Goal: Task Accomplishment & Management: Complete application form

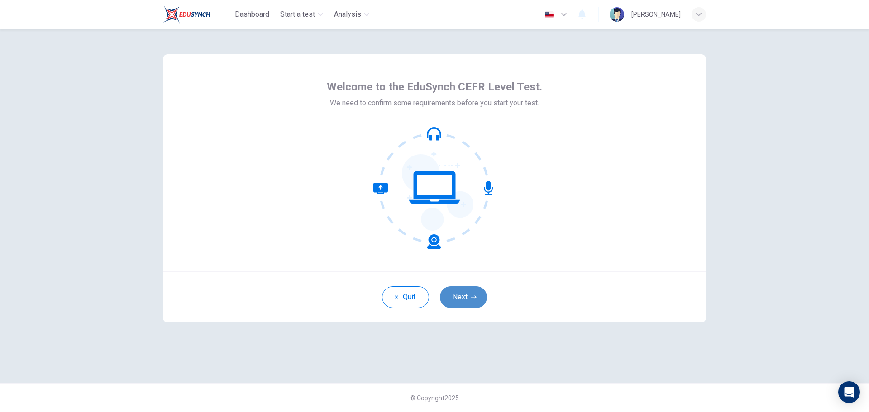
click at [457, 298] on button "Next" at bounding box center [463, 298] width 47 height 22
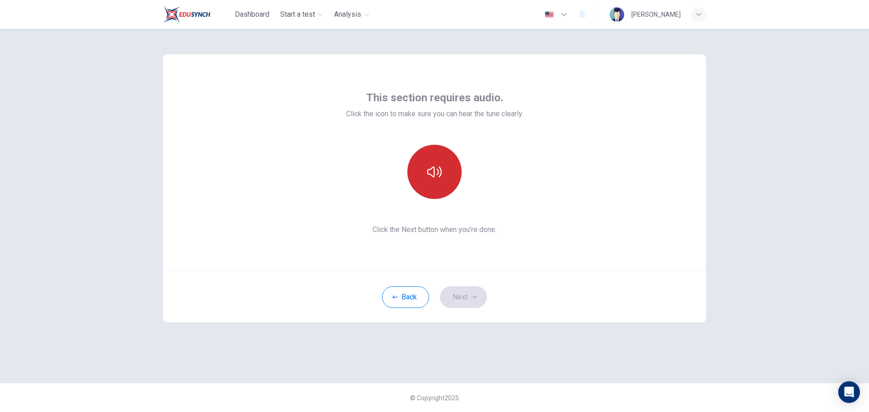
click at [438, 179] on icon "button" at bounding box center [434, 172] width 14 height 14
click at [459, 293] on button "Next" at bounding box center [463, 298] width 47 height 22
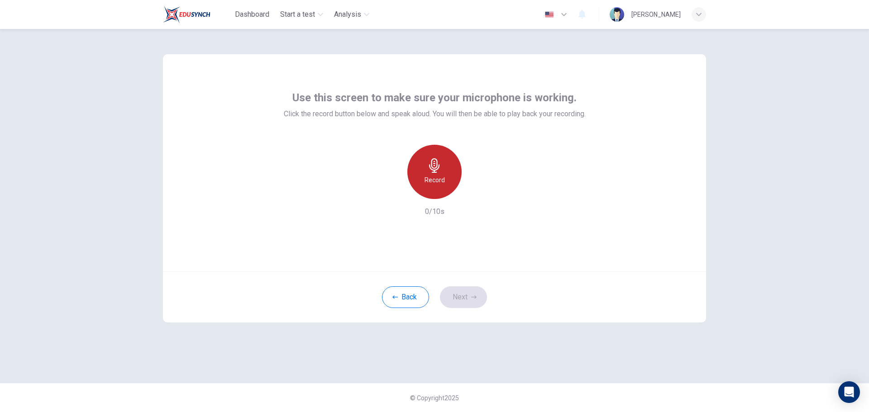
click at [436, 182] on h6 "Record" at bounding box center [435, 180] width 20 height 11
click at [461, 298] on button "Next" at bounding box center [463, 298] width 47 height 22
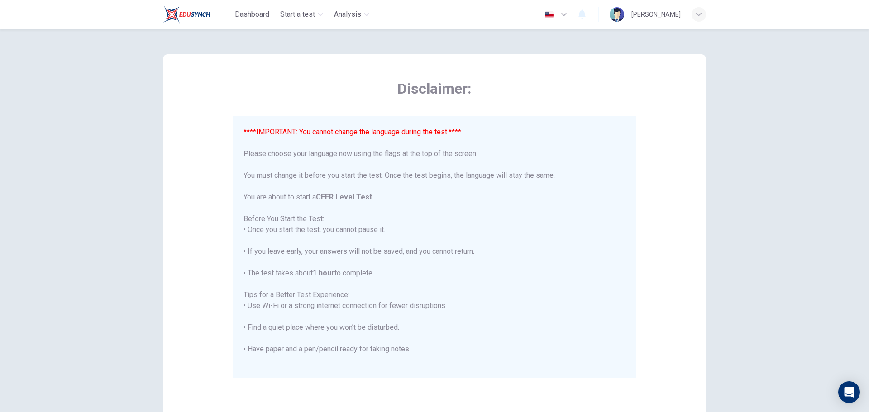
click at [76, 144] on div "Disclaimer: ****IMPORTANT: You cannot change the language during the test.**** …" at bounding box center [434, 220] width 869 height 383
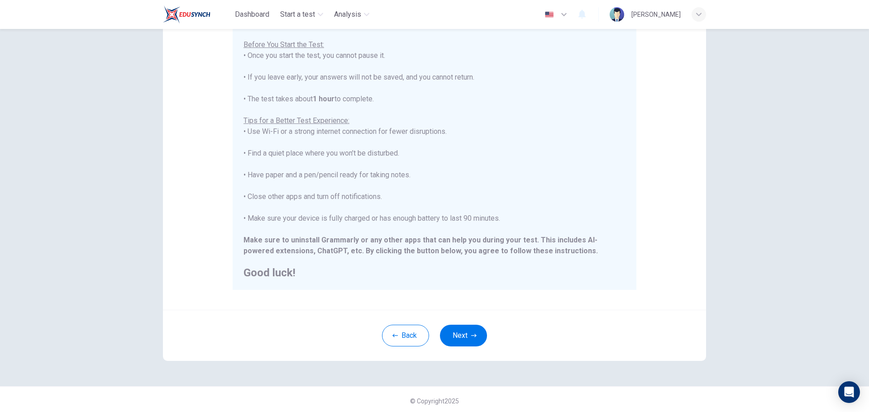
scroll to position [91, 0]
click at [461, 326] on button "Next" at bounding box center [463, 333] width 47 height 22
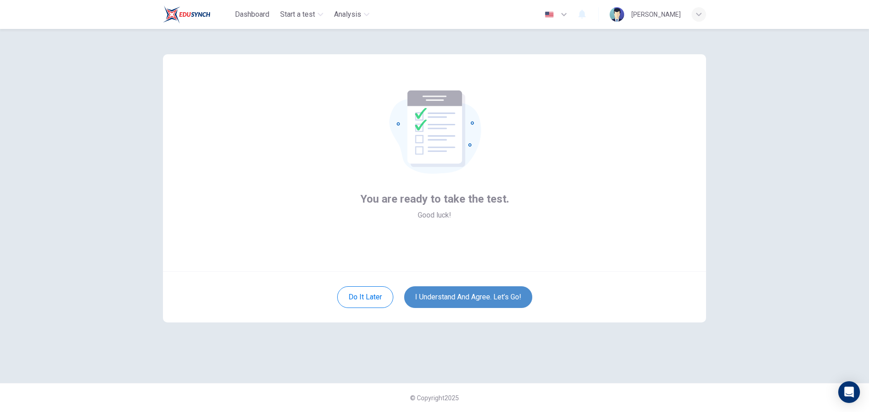
click at [463, 299] on button "I understand and agree. Let’s go!" at bounding box center [468, 298] width 128 height 22
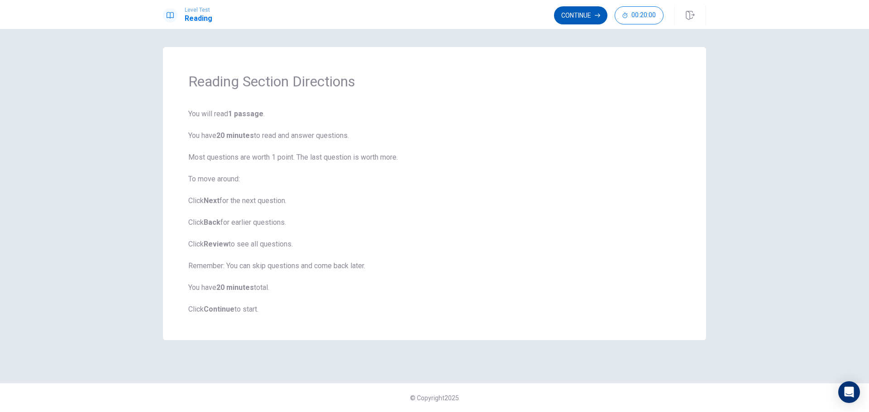
click at [589, 18] on button "Continue" at bounding box center [580, 15] width 53 height 18
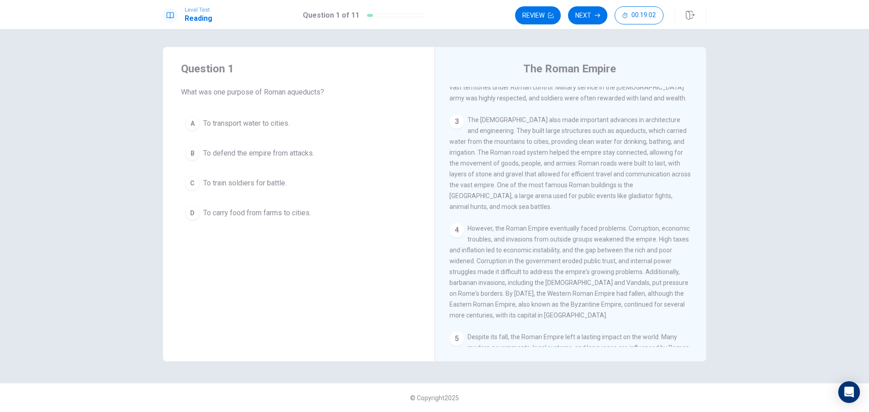
scroll to position [181, 0]
drag, startPoint x: 489, startPoint y: 177, endPoint x: 520, endPoint y: 180, distance: 30.9
click at [520, 180] on div "3 The [DEMOGRAPHIC_DATA] also made important advances in architecture and engin…" at bounding box center [570, 161] width 243 height 98
drag, startPoint x: 512, startPoint y: 181, endPoint x: 533, endPoint y: 184, distance: 20.5
click at [531, 184] on span "The [DEMOGRAPHIC_DATA] also made important advances in architecture and enginee…" at bounding box center [569, 161] width 241 height 94
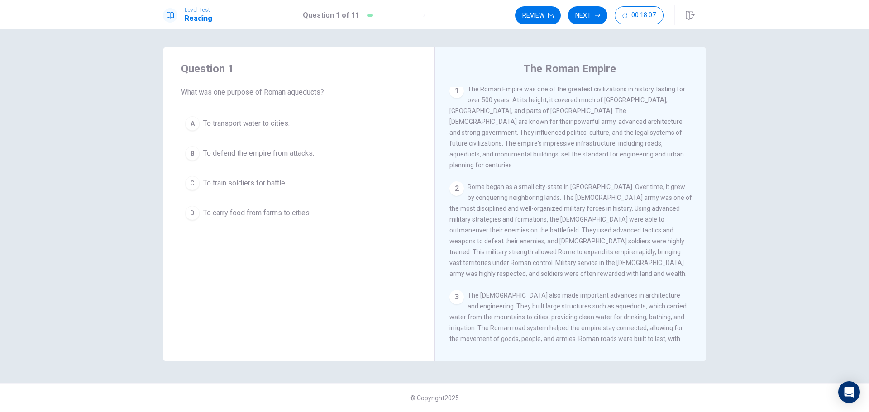
scroll to position [0, 0]
click at [305, 126] on button "A To transport water to cities." at bounding box center [298, 123] width 235 height 23
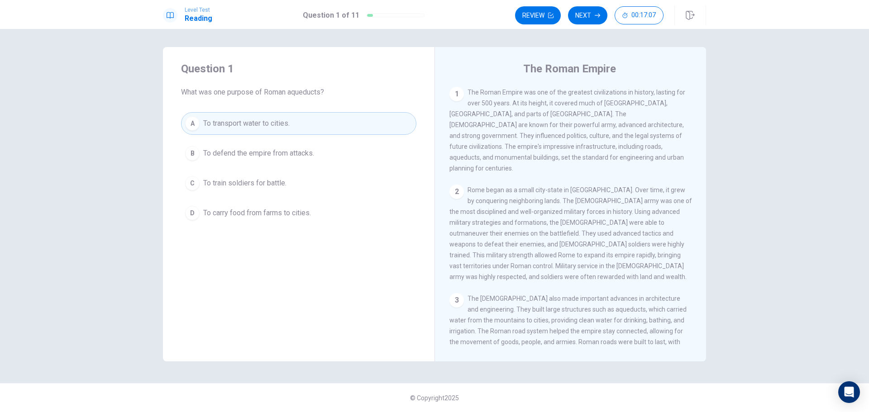
click at [331, 123] on button "A To transport water to cities." at bounding box center [298, 123] width 235 height 23
click at [589, 11] on button "Next" at bounding box center [587, 15] width 39 height 18
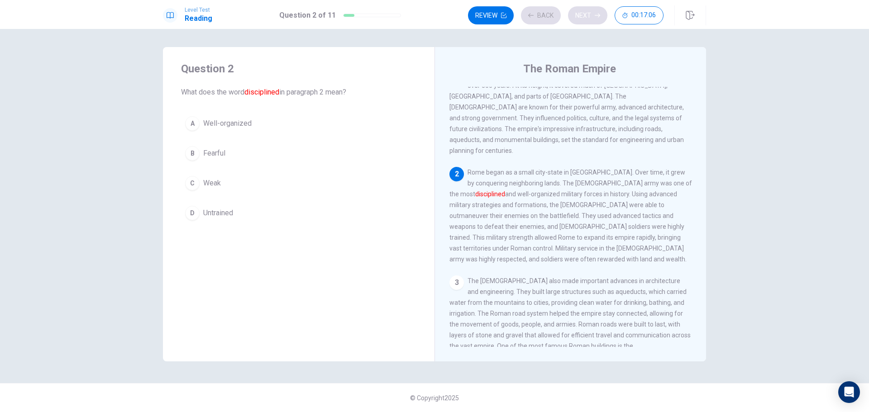
scroll to position [22, 0]
click at [268, 124] on button "A Well-organized" at bounding box center [298, 123] width 235 height 23
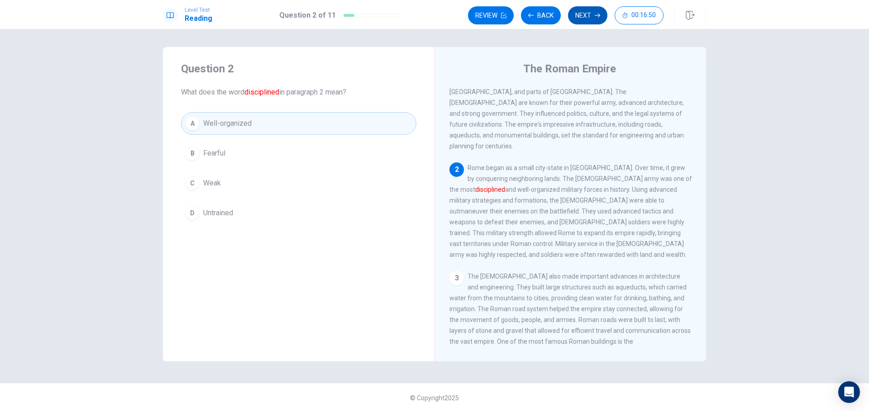
click at [588, 12] on button "Next" at bounding box center [587, 15] width 39 height 18
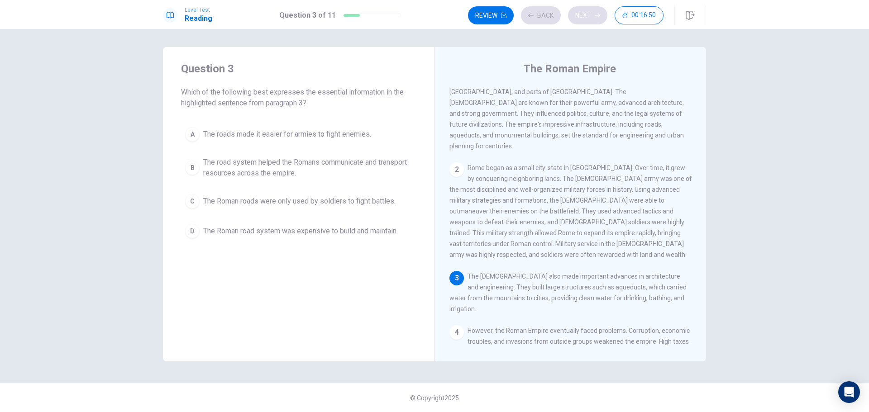
scroll to position [67, 0]
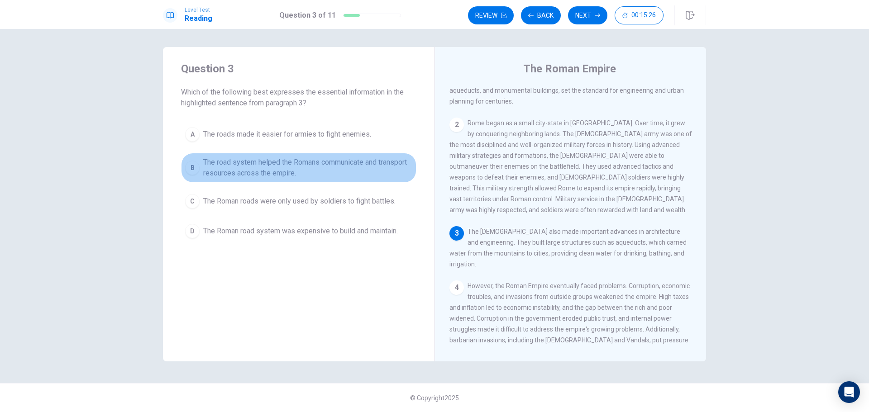
click at [293, 171] on span "The road system helped the Romans communicate and transport resources across th…" at bounding box center [307, 168] width 209 height 22
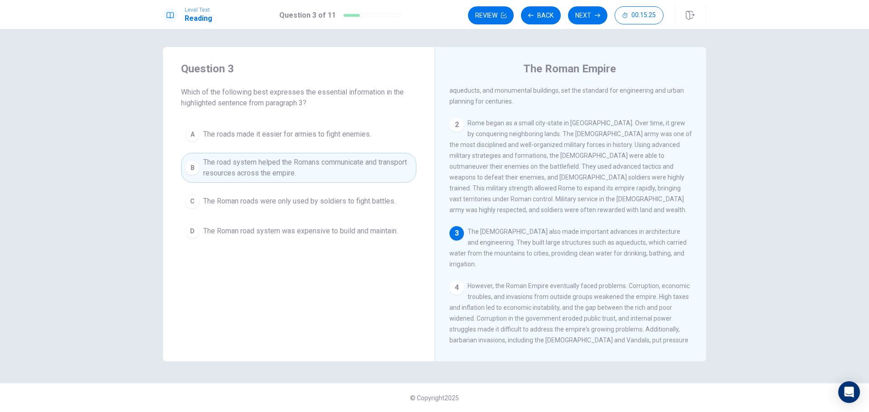
click at [580, 15] on button "Next" at bounding box center [587, 15] width 39 height 18
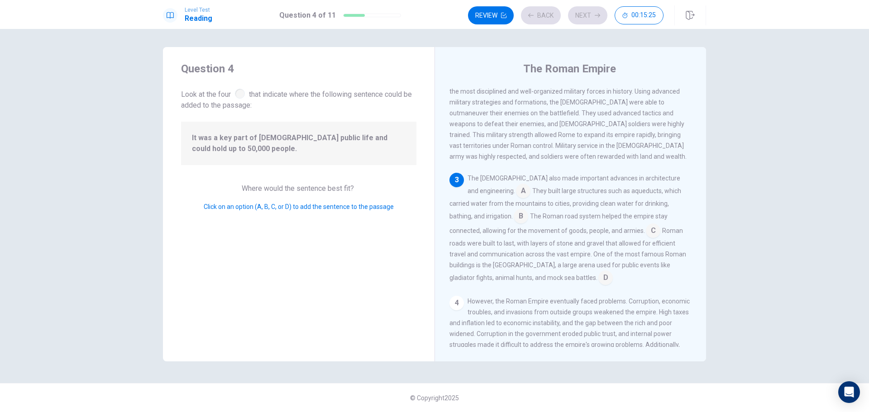
scroll to position [145, 0]
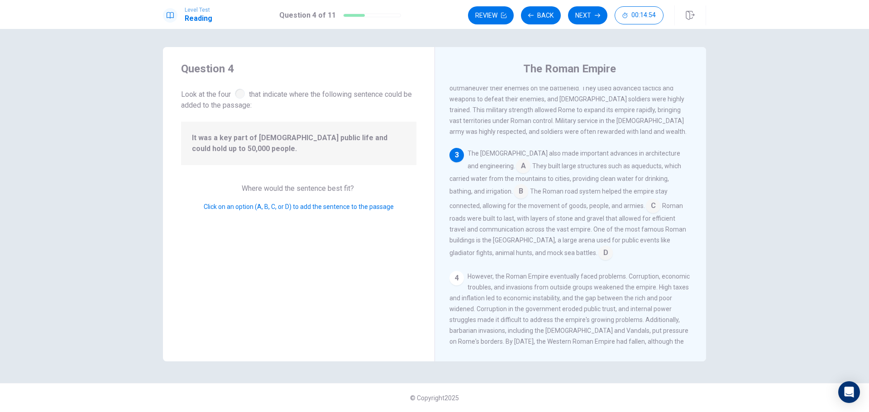
click at [514, 189] on input at bounding box center [521, 192] width 14 height 14
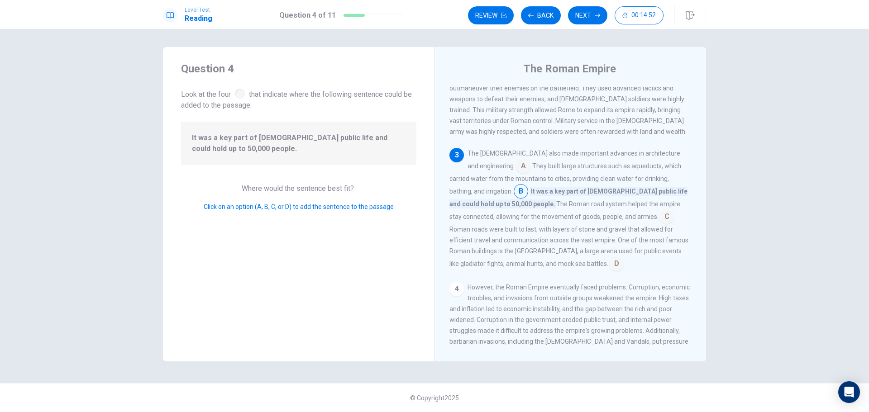
click at [516, 164] on input at bounding box center [523, 167] width 14 height 14
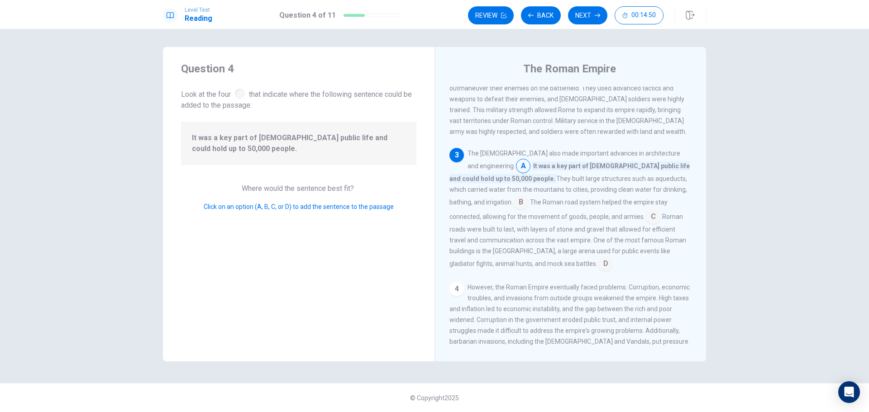
click at [598, 260] on input at bounding box center [605, 265] width 14 height 14
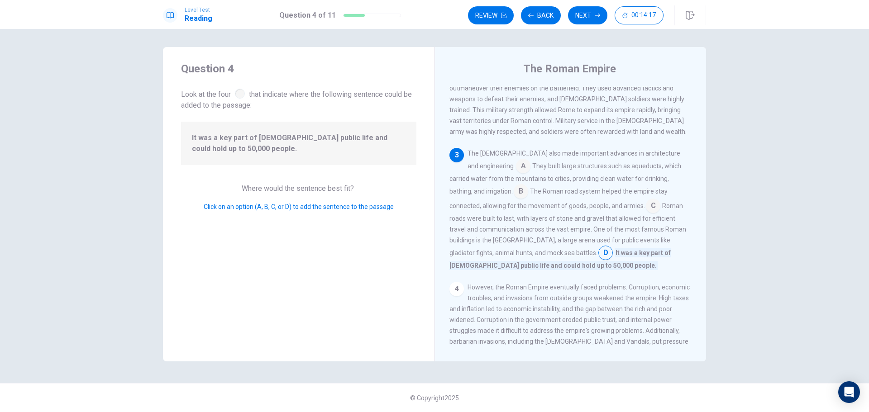
click at [598, 251] on input at bounding box center [605, 254] width 14 height 14
click at [458, 151] on div "3" at bounding box center [456, 155] width 14 height 14
click at [598, 251] on input at bounding box center [605, 254] width 14 height 14
click at [589, 13] on button "Next" at bounding box center [587, 15] width 39 height 18
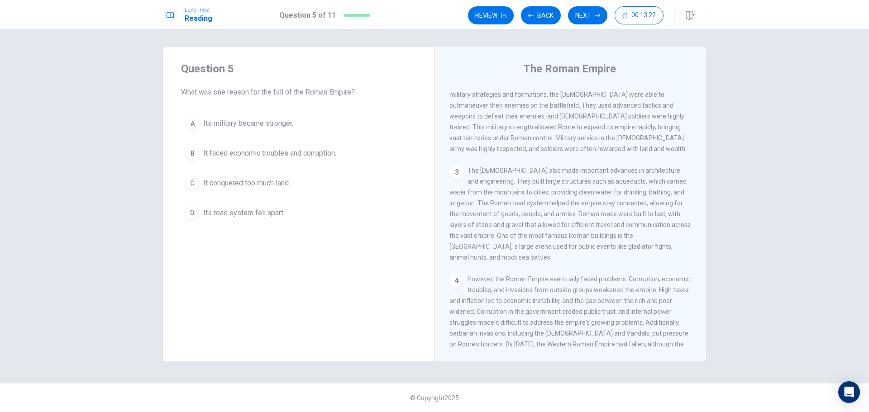
scroll to position [181, 0]
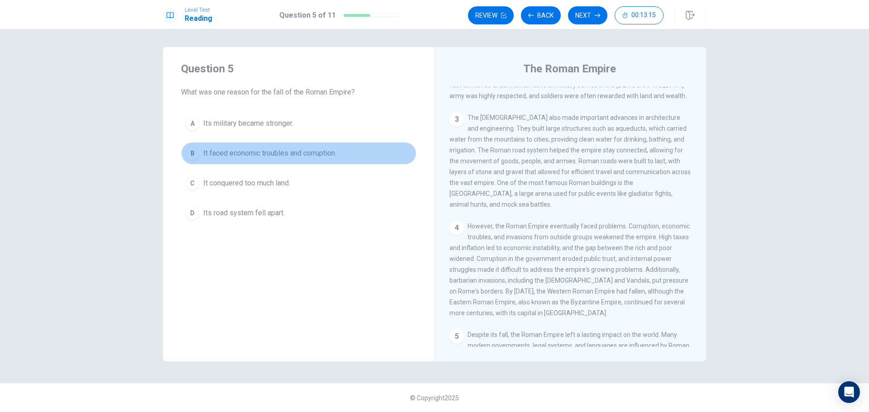
click at [336, 151] on span "It faced economic troubles and corruption." at bounding box center [269, 153] width 133 height 11
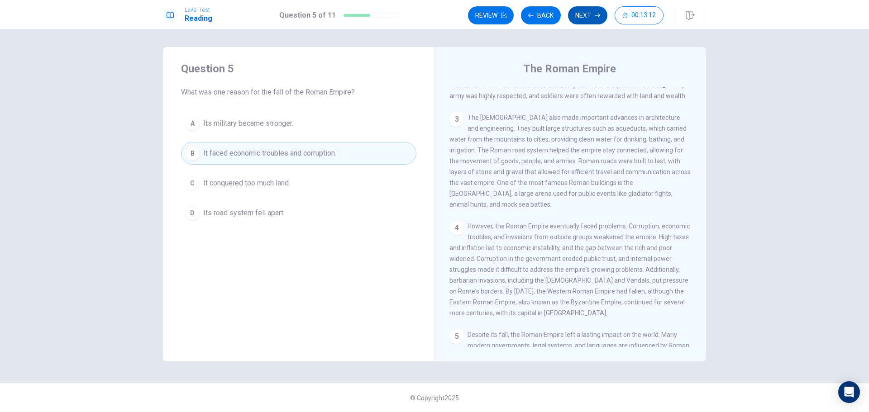
click at [578, 14] on button "Next" at bounding box center [587, 15] width 39 height 18
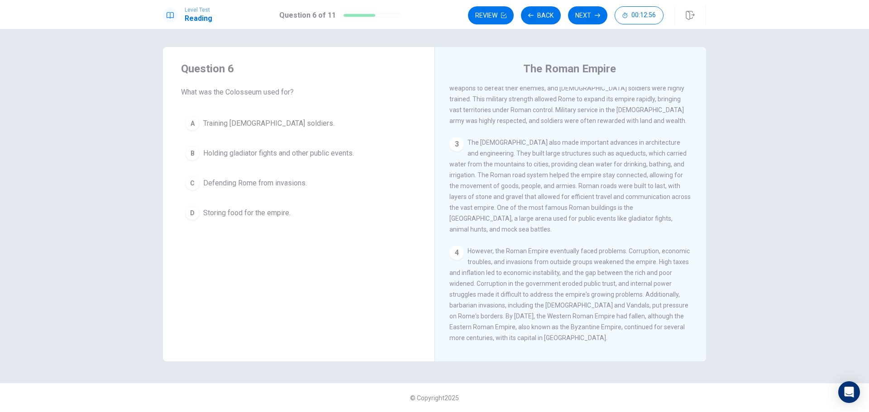
scroll to position [111, 0]
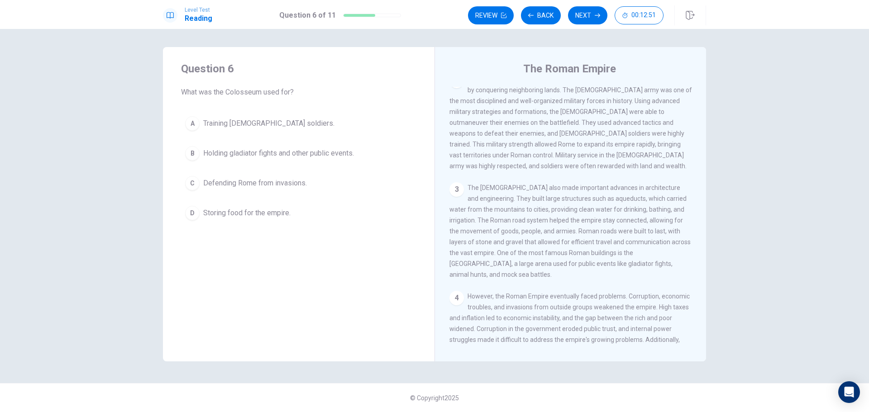
click at [354, 146] on button "B Holding gladiator fights and other public events." at bounding box center [298, 153] width 235 height 23
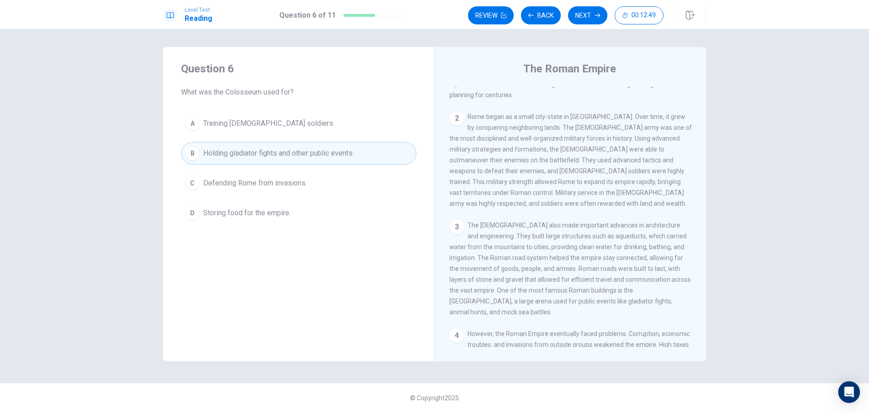
scroll to position [66, 0]
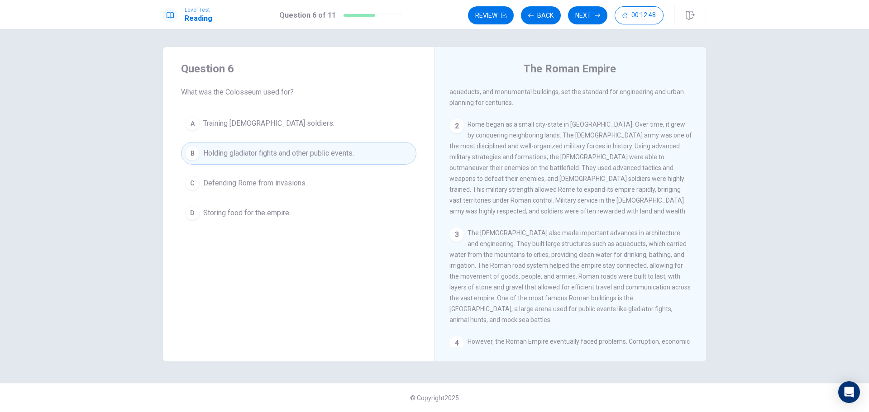
drag, startPoint x: 474, startPoint y: 232, endPoint x: 534, endPoint y: 243, distance: 60.7
click at [533, 243] on span "The [DEMOGRAPHIC_DATA] also made important advances in architecture and enginee…" at bounding box center [569, 276] width 241 height 94
click at [370, 148] on button "B Holding gladiator fights and other public events." at bounding box center [298, 153] width 235 height 23
click at [576, 15] on button "Next" at bounding box center [587, 15] width 39 height 18
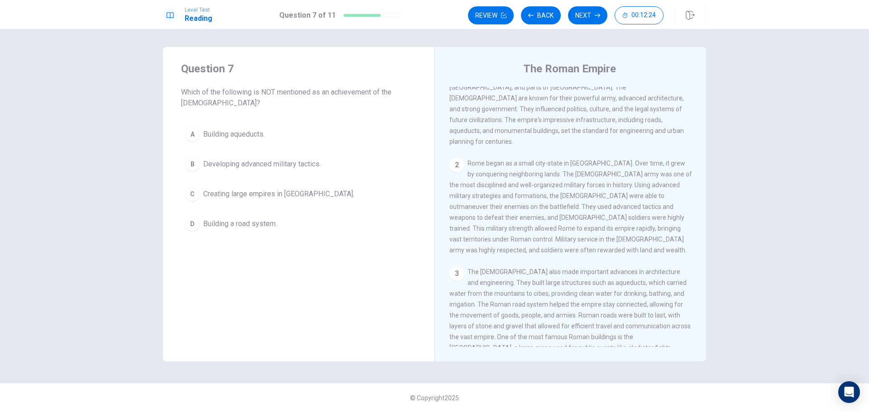
scroll to position [0, 0]
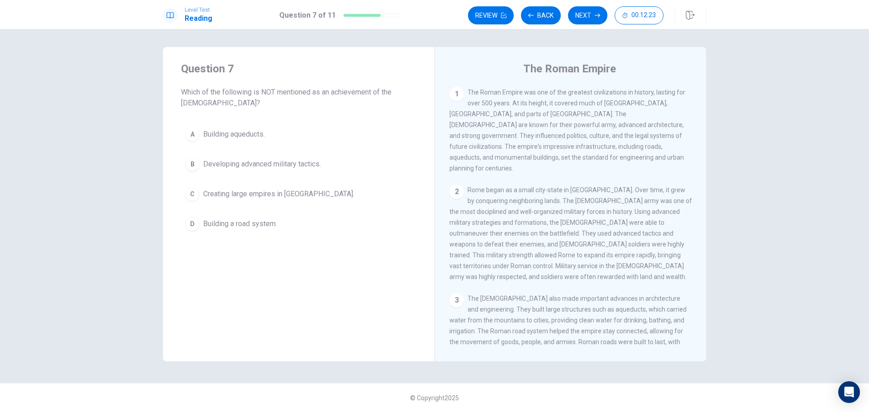
click at [332, 195] on button "C Creating large empires in [GEOGRAPHIC_DATA]." at bounding box center [298, 194] width 235 height 23
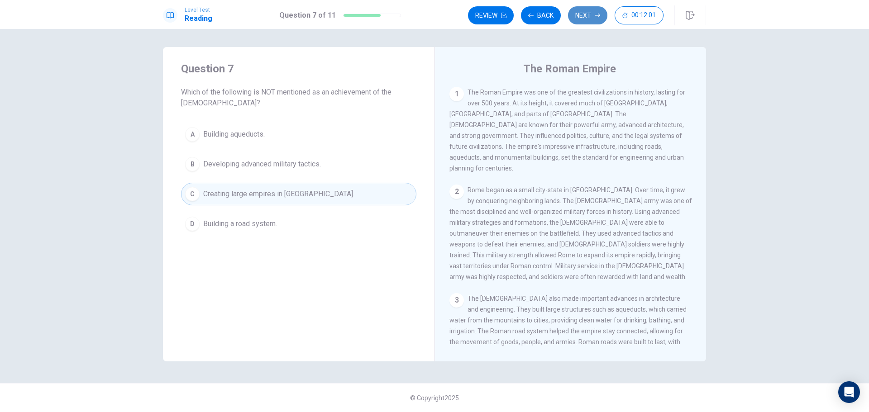
click at [586, 22] on button "Next" at bounding box center [587, 15] width 39 height 18
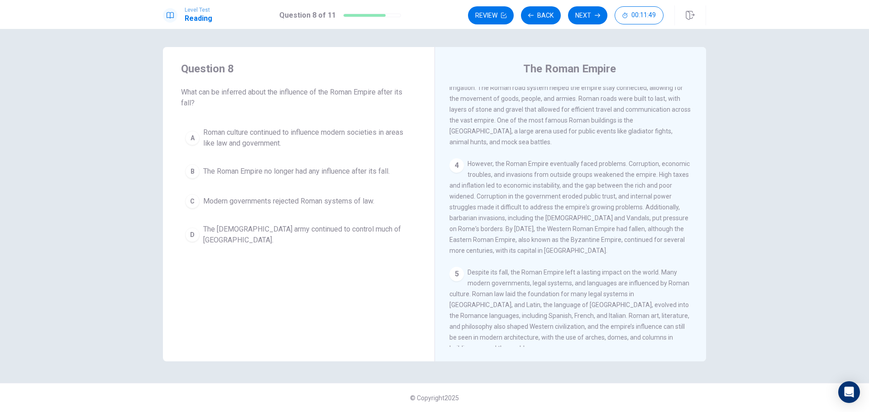
scroll to position [247, 0]
click at [296, 146] on span "Roman culture continued to influence modern societies in areas like law and gov…" at bounding box center [307, 138] width 209 height 22
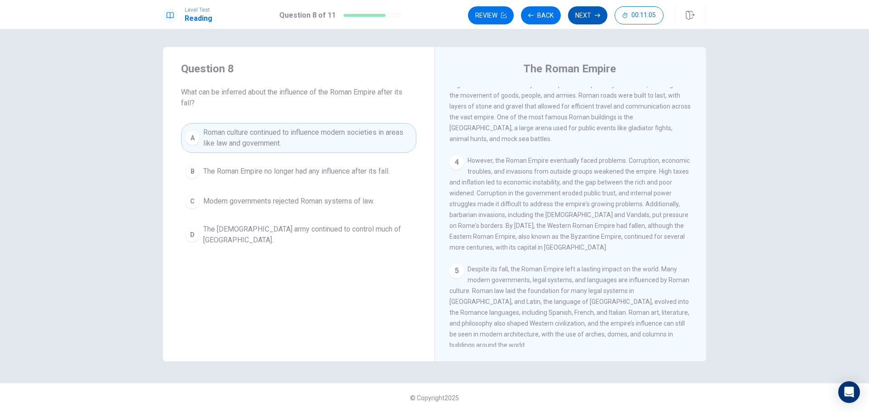
click at [575, 19] on button "Next" at bounding box center [587, 15] width 39 height 18
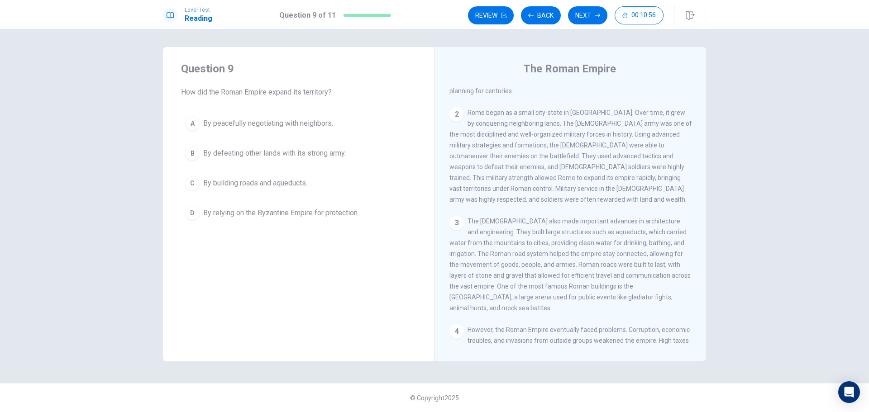
scroll to position [0, 0]
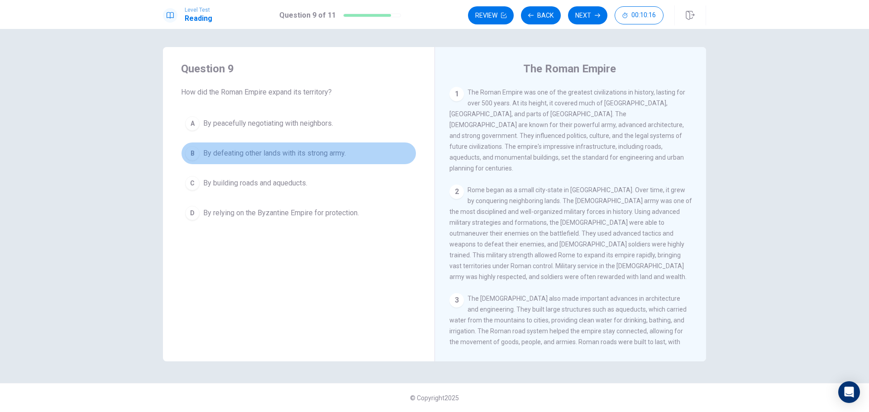
click at [251, 147] on button "B By defeating other lands with its strong army." at bounding box center [298, 153] width 235 height 23
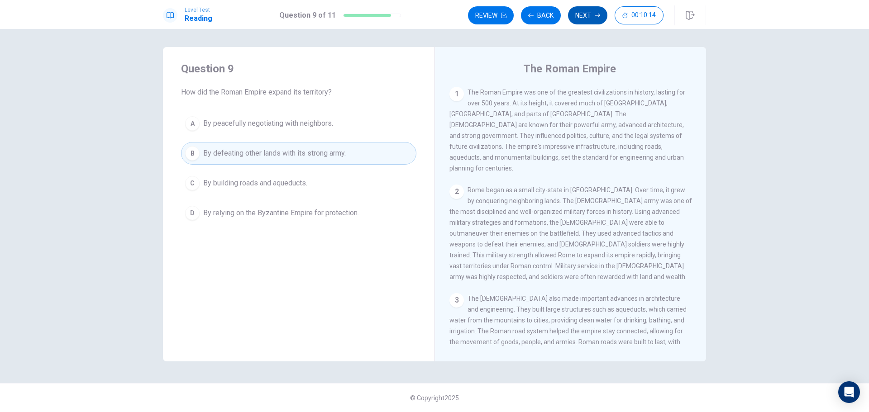
click at [587, 14] on button "Next" at bounding box center [587, 15] width 39 height 18
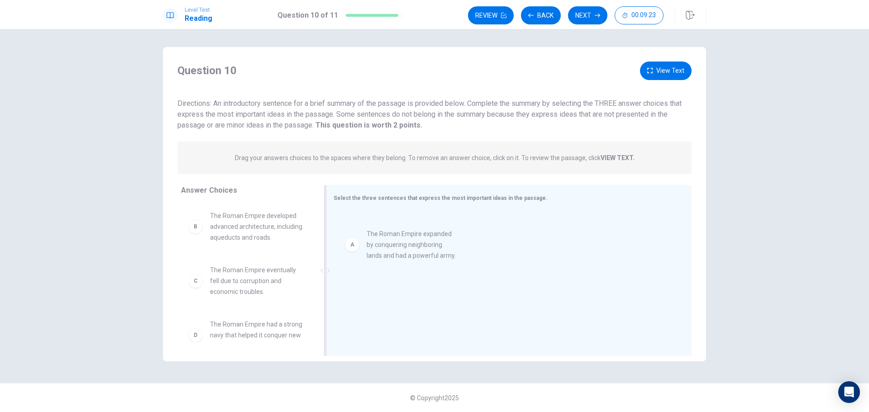
drag, startPoint x: 266, startPoint y: 219, endPoint x: 427, endPoint y: 228, distance: 160.9
drag, startPoint x: 253, startPoint y: 236, endPoint x: 422, endPoint y: 277, distance: 173.7
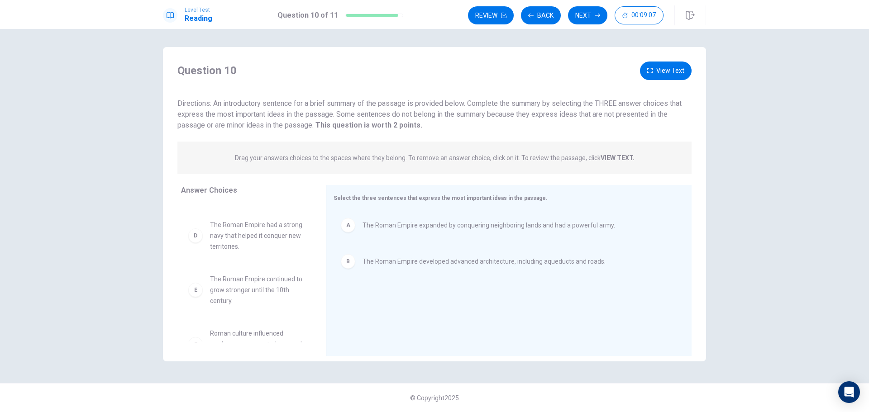
scroll to position [71, 0]
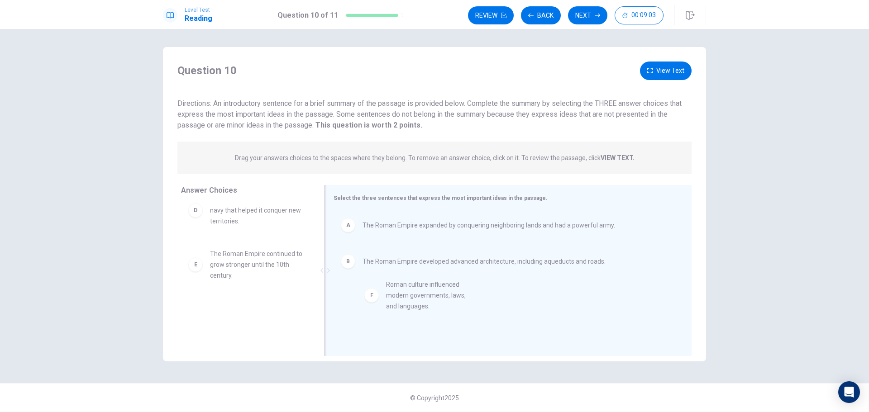
drag, startPoint x: 277, startPoint y: 334, endPoint x: 443, endPoint y: 312, distance: 167.1
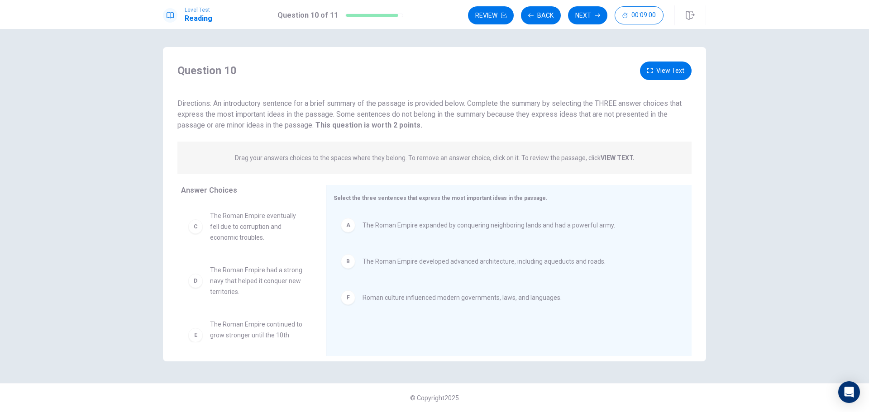
scroll to position [16, 0]
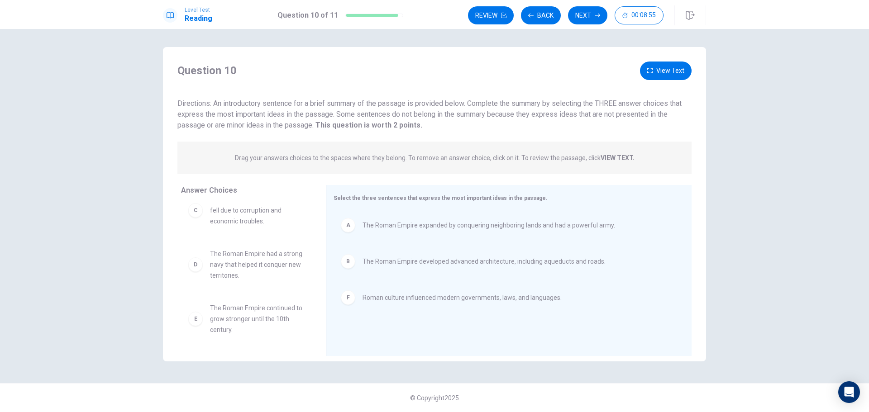
click at [661, 74] on button "View Text" at bounding box center [666, 71] width 52 height 19
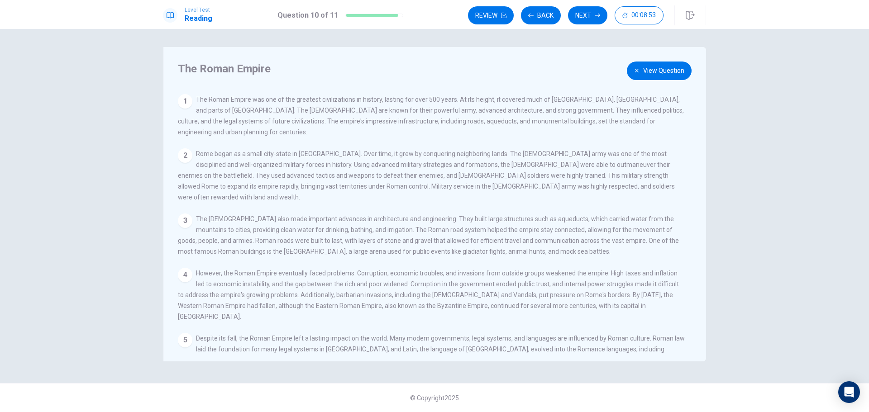
click at [662, 74] on button "View Question" at bounding box center [659, 71] width 65 height 19
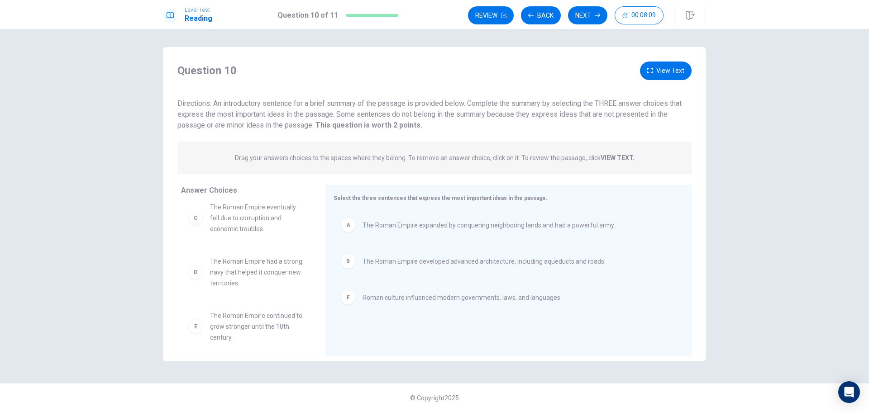
scroll to position [0, 0]
click at [584, 19] on button "Next" at bounding box center [587, 15] width 39 height 18
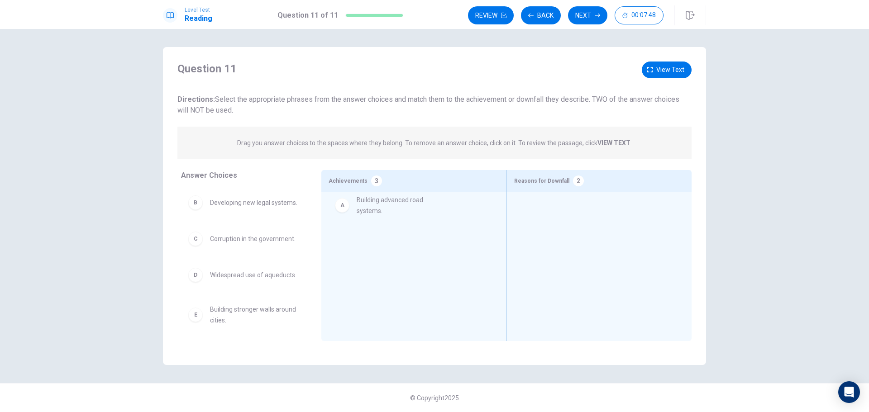
drag, startPoint x: 238, startPoint y: 210, endPoint x: 387, endPoint y: 210, distance: 149.4
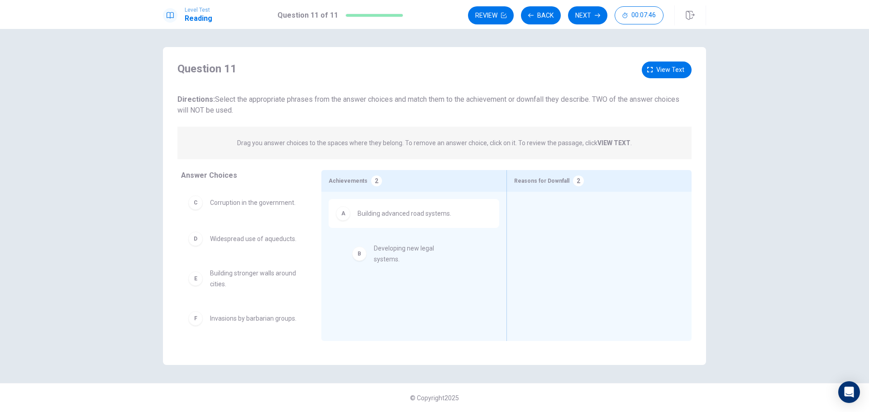
drag, startPoint x: 357, startPoint y: 244, endPoint x: 406, endPoint y: 258, distance: 51.1
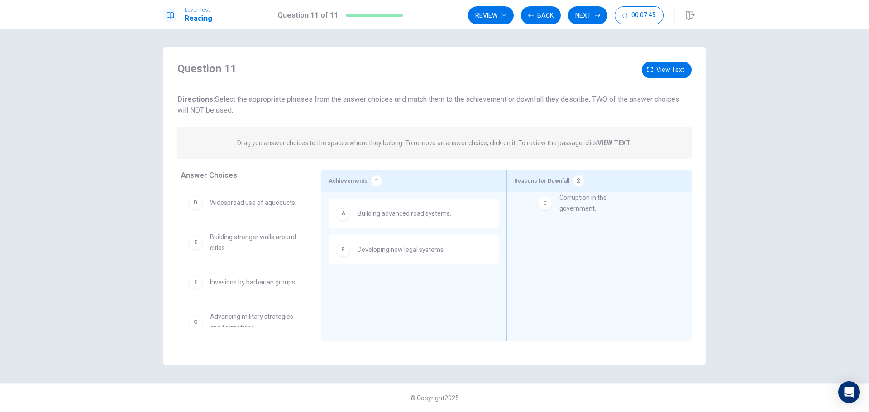
drag, startPoint x: 266, startPoint y: 206, endPoint x: 615, endPoint y: 205, distance: 348.5
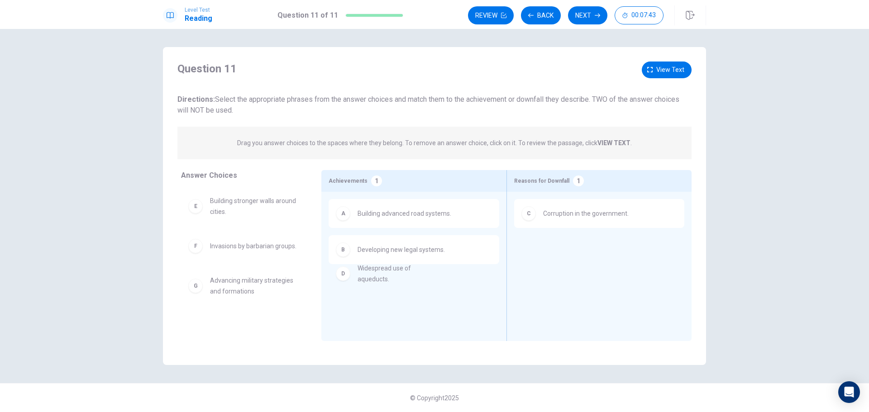
drag, startPoint x: 244, startPoint y: 215, endPoint x: 414, endPoint y: 287, distance: 184.4
drag, startPoint x: 387, startPoint y: 290, endPoint x: 224, endPoint y: 312, distance: 164.5
drag, startPoint x: 252, startPoint y: 296, endPoint x: 251, endPoint y: 288, distance: 7.4
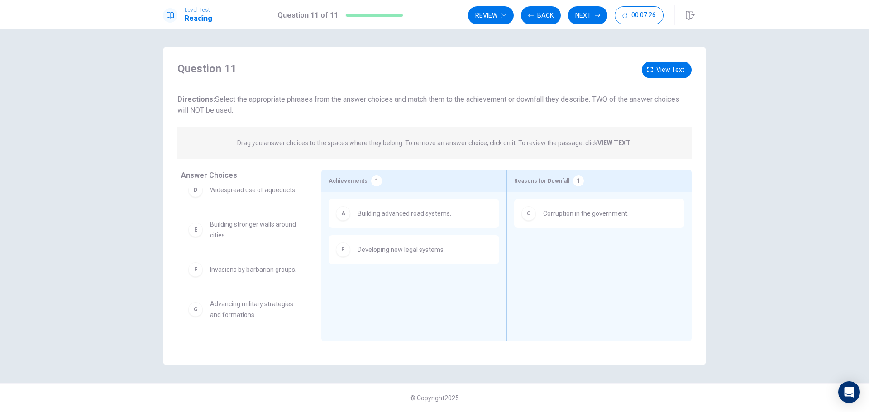
scroll to position [27, 0]
drag, startPoint x: 251, startPoint y: 311, endPoint x: 413, endPoint y: 271, distance: 167.2
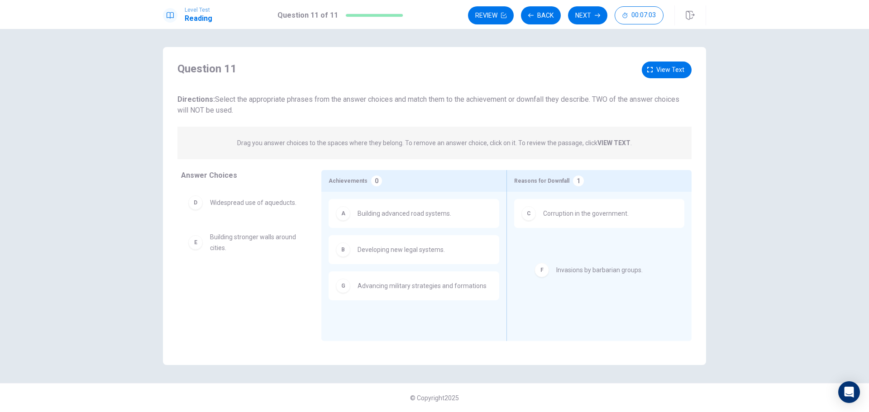
drag, startPoint x: 365, startPoint y: 288, endPoint x: 620, endPoint y: 279, distance: 255.4
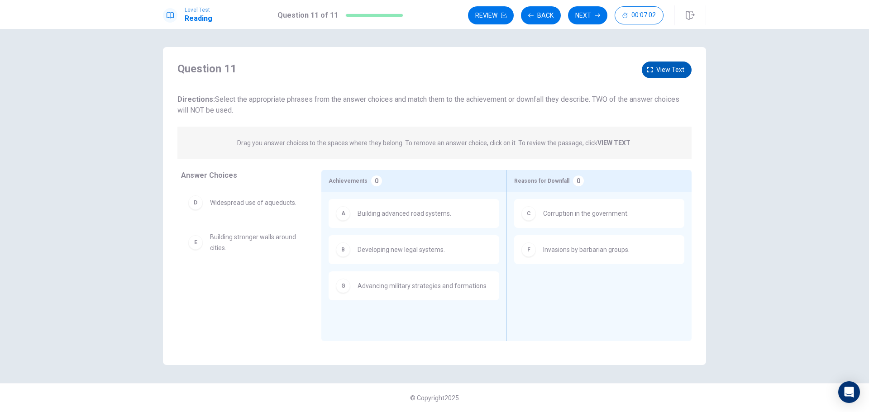
click at [675, 67] on span "View text" at bounding box center [670, 69] width 28 height 11
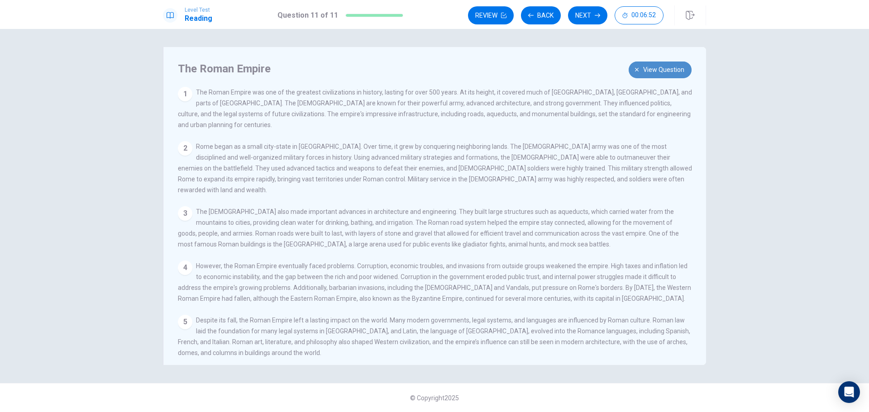
click at [662, 73] on span "View question" at bounding box center [663, 69] width 41 height 11
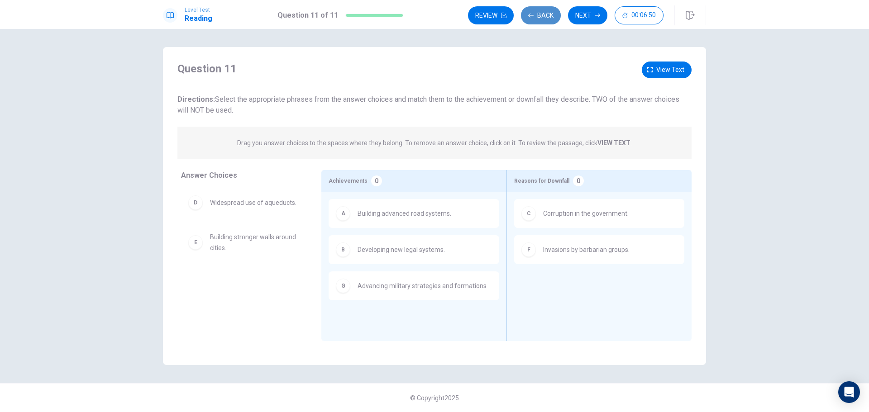
click at [528, 18] on icon "button" at bounding box center [530, 15] width 5 height 5
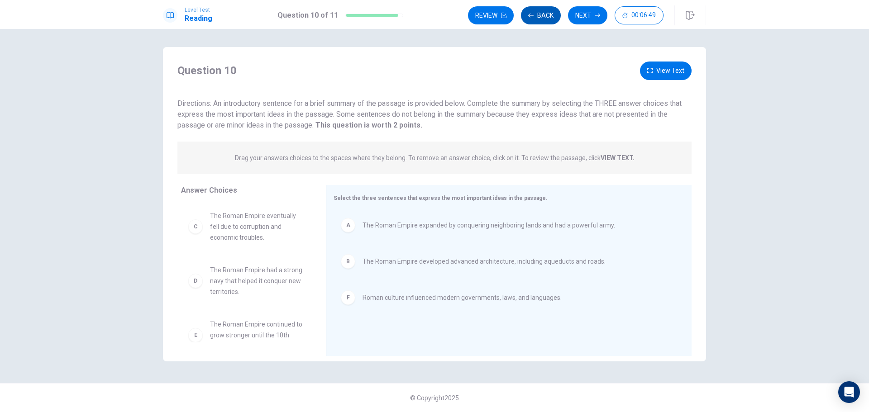
click at [528, 18] on icon "button" at bounding box center [530, 15] width 5 height 5
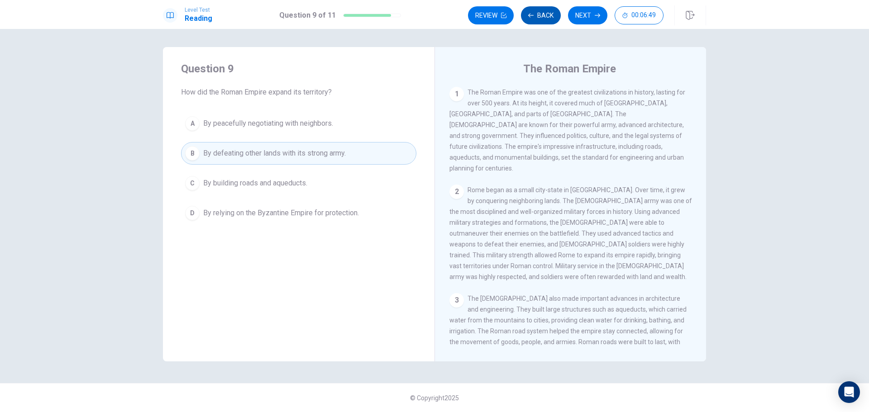
click at [528, 18] on icon "button" at bounding box center [530, 15] width 5 height 5
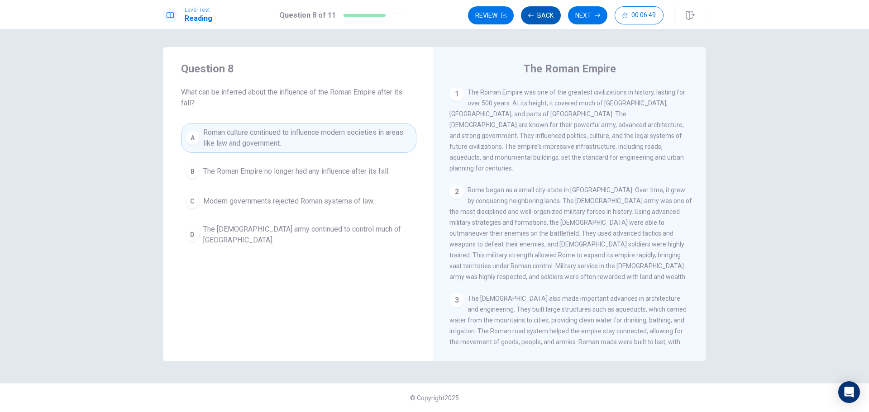
click at [528, 18] on icon "button" at bounding box center [530, 15] width 5 height 5
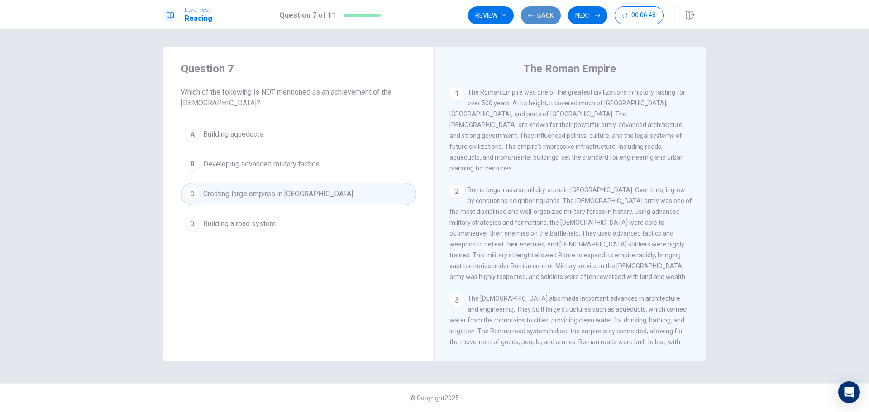
click at [528, 18] on icon "button" at bounding box center [530, 15] width 5 height 5
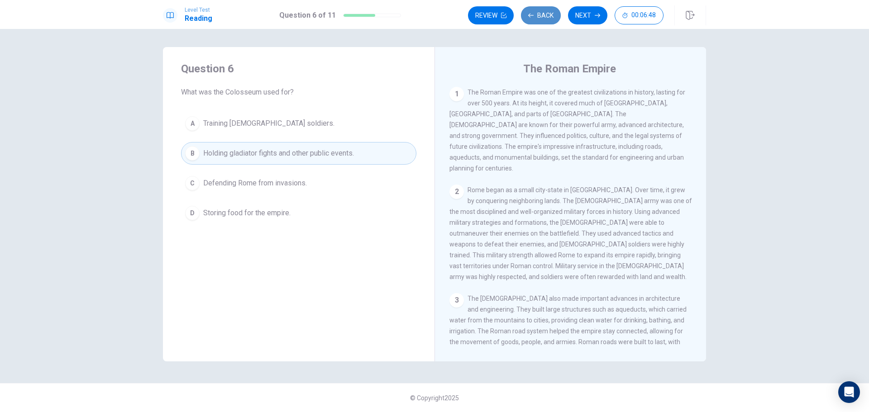
click at [528, 18] on icon "button" at bounding box center [530, 15] width 5 height 5
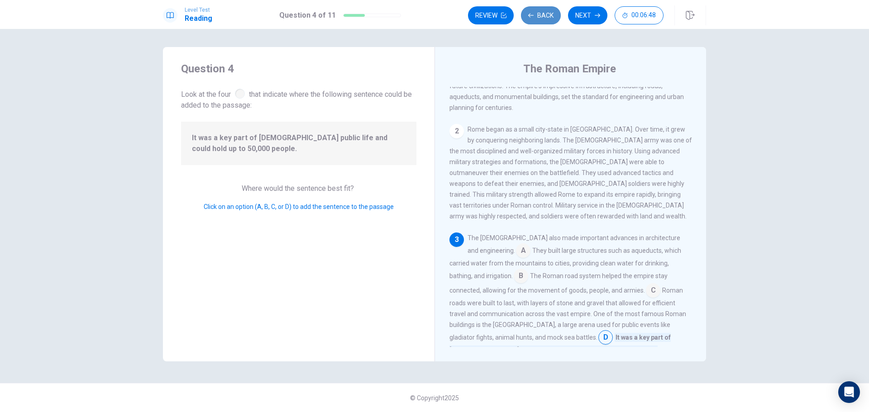
click at [528, 18] on icon "button" at bounding box center [530, 15] width 5 height 5
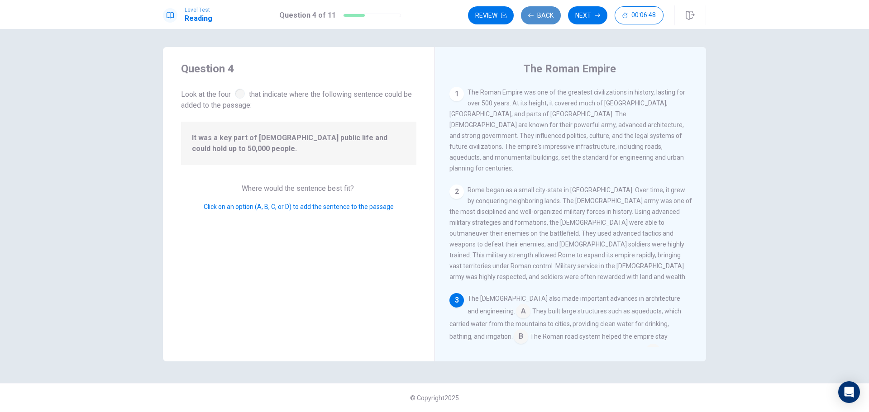
click at [528, 18] on icon "button" at bounding box center [530, 15] width 5 height 5
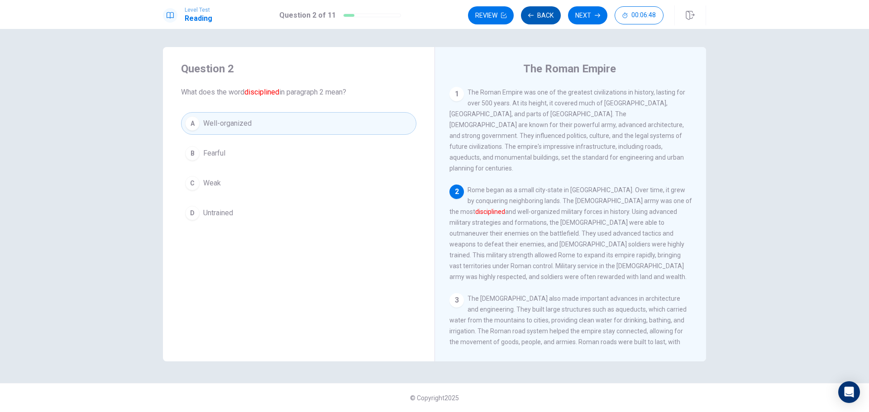
scroll to position [22, 0]
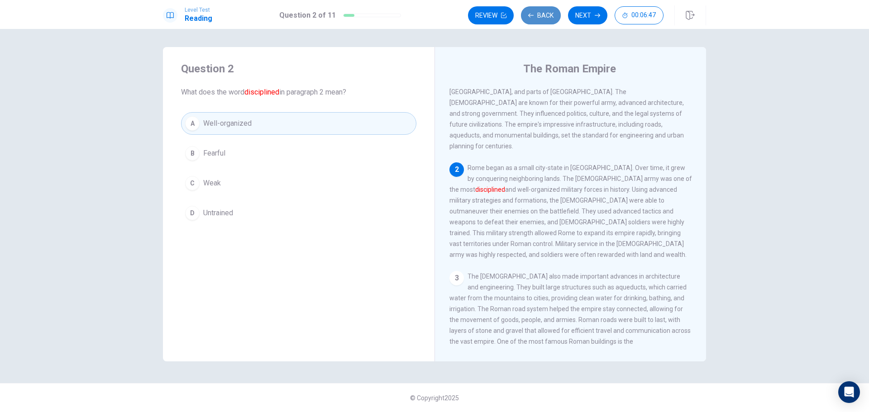
click at [528, 18] on icon "button" at bounding box center [530, 15] width 5 height 5
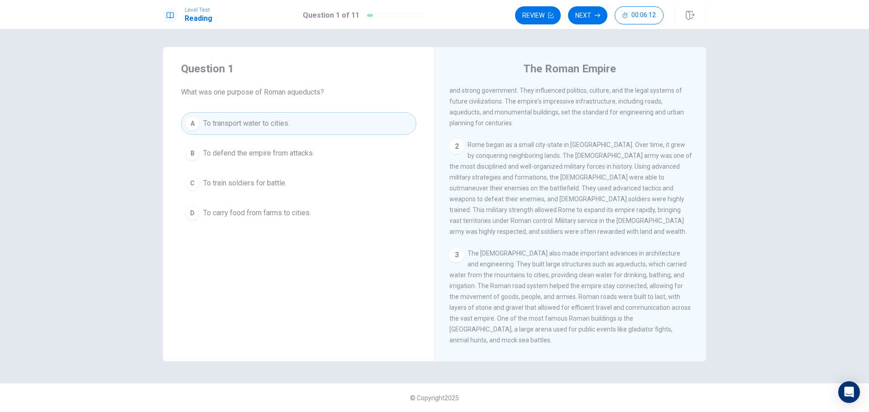
scroll to position [91, 0]
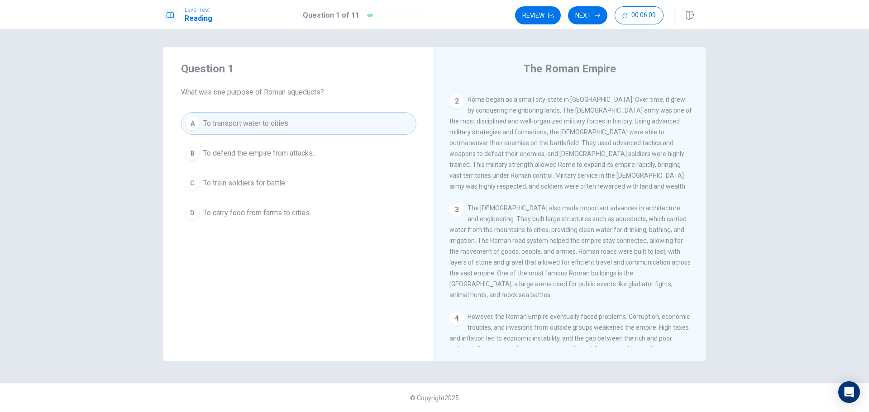
click at [593, 12] on button "Next" at bounding box center [587, 15] width 39 height 18
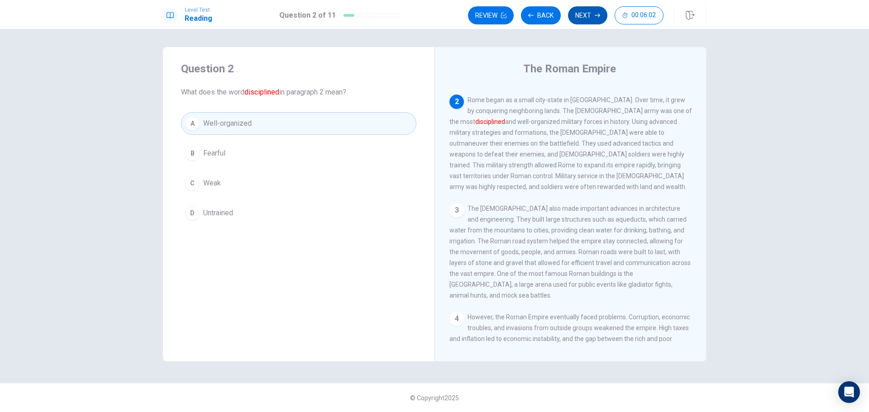
click at [583, 18] on button "Next" at bounding box center [587, 15] width 39 height 18
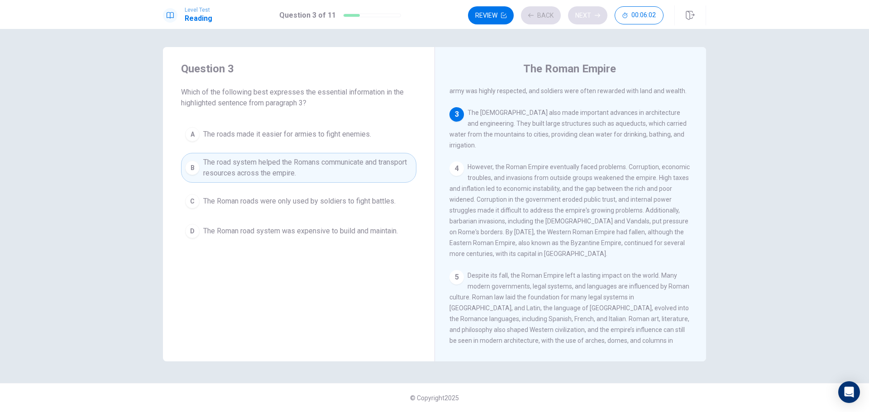
scroll to position [190, 0]
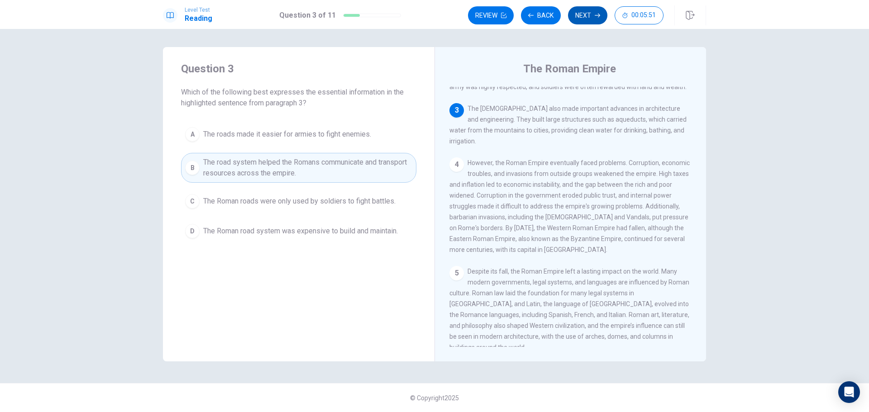
click at [588, 16] on button "Next" at bounding box center [587, 15] width 39 height 18
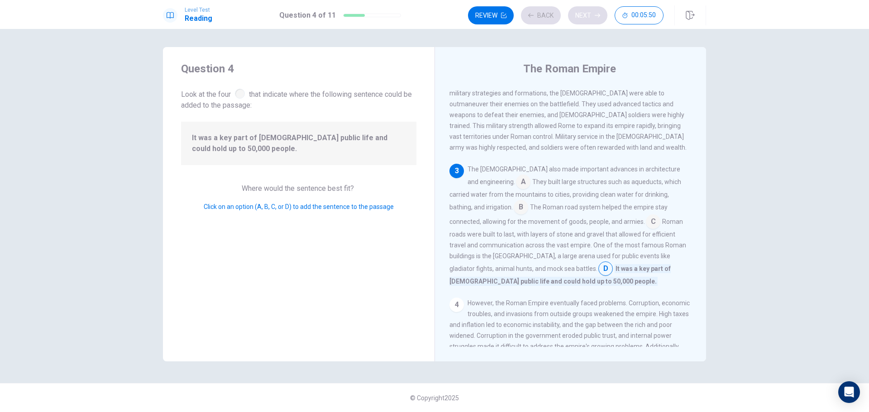
scroll to position [156, 0]
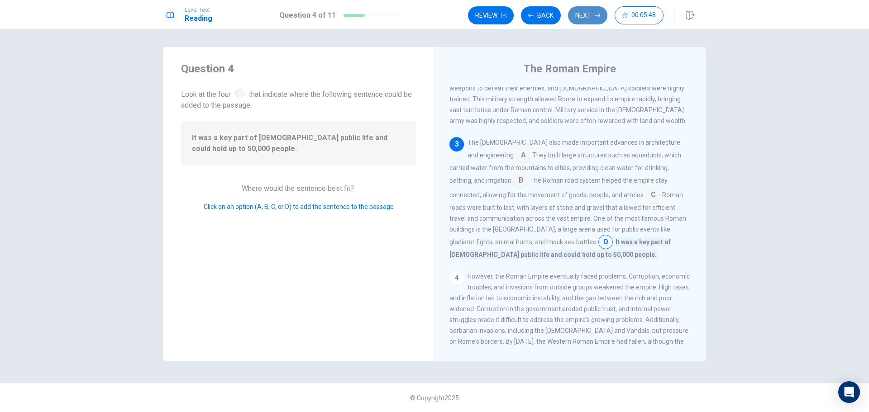
click at [588, 16] on button "Next" at bounding box center [587, 15] width 39 height 18
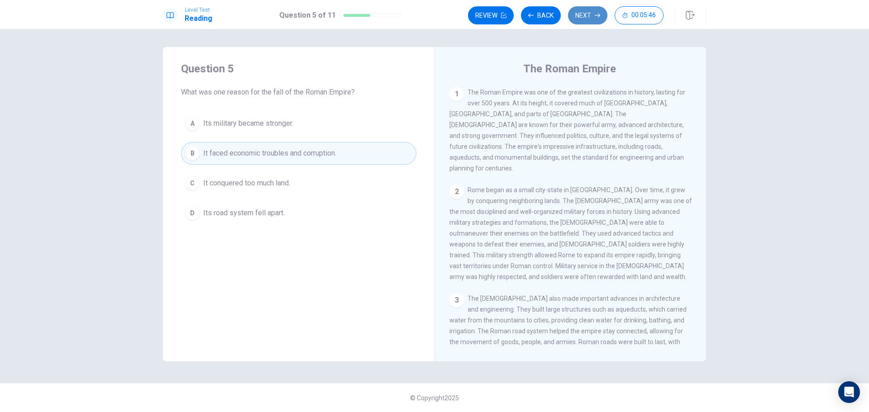
click at [588, 16] on button "Next" at bounding box center [587, 15] width 39 height 18
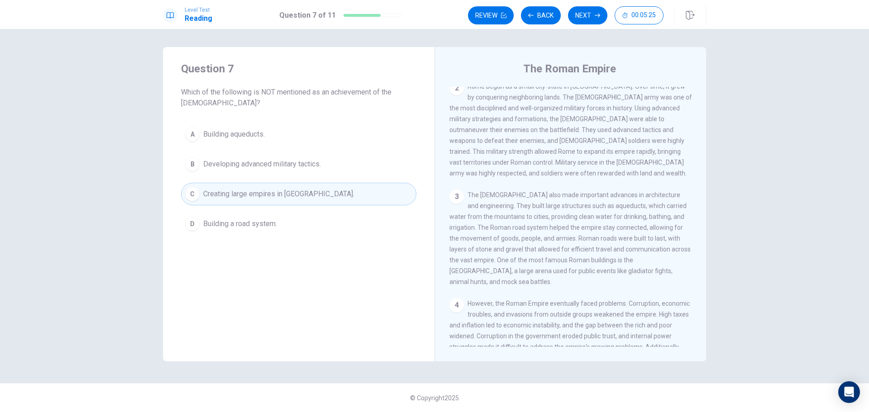
scroll to position [136, 0]
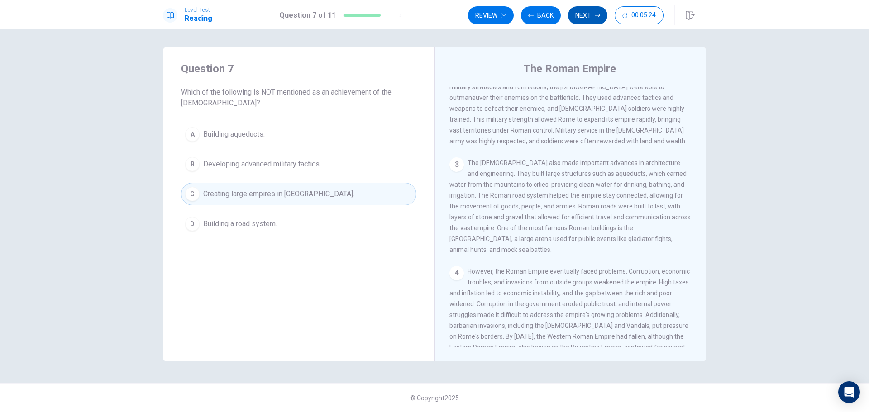
click at [577, 17] on button "Next" at bounding box center [587, 15] width 39 height 18
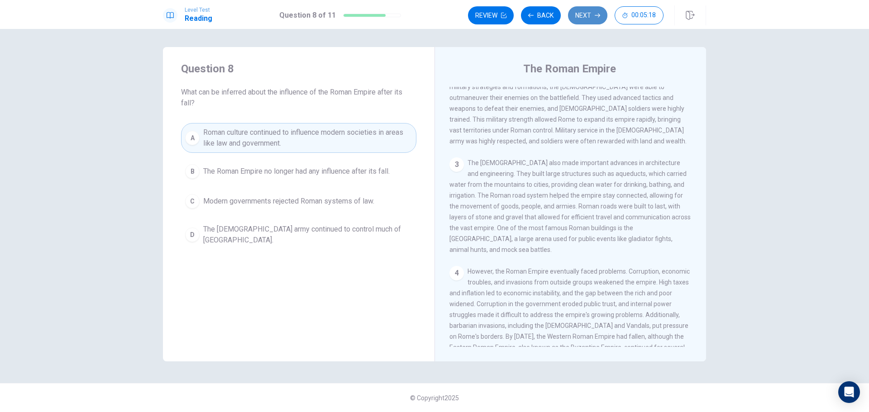
click at [583, 14] on button "Next" at bounding box center [587, 15] width 39 height 18
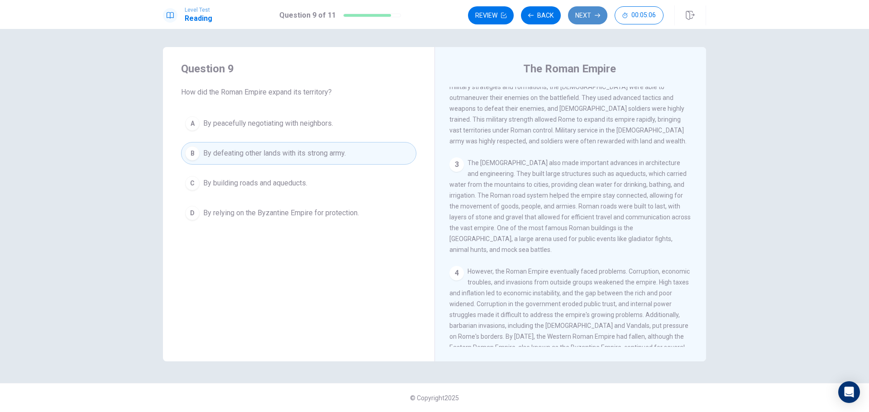
click at [583, 14] on button "Next" at bounding box center [587, 15] width 39 height 18
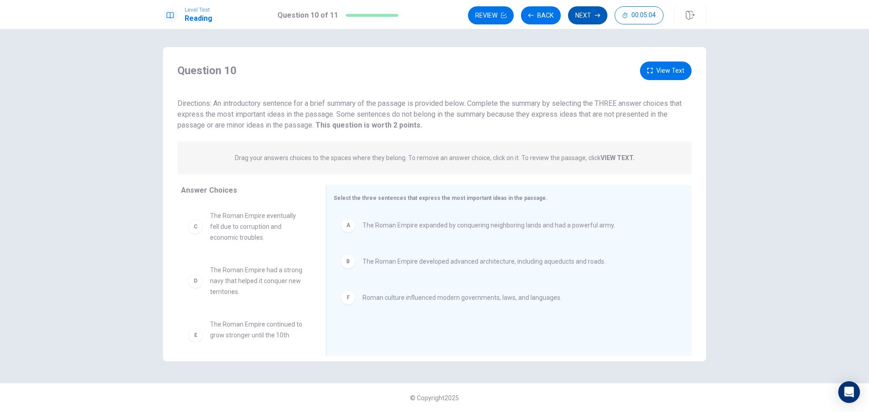
click at [583, 14] on button "Next" at bounding box center [587, 15] width 39 height 18
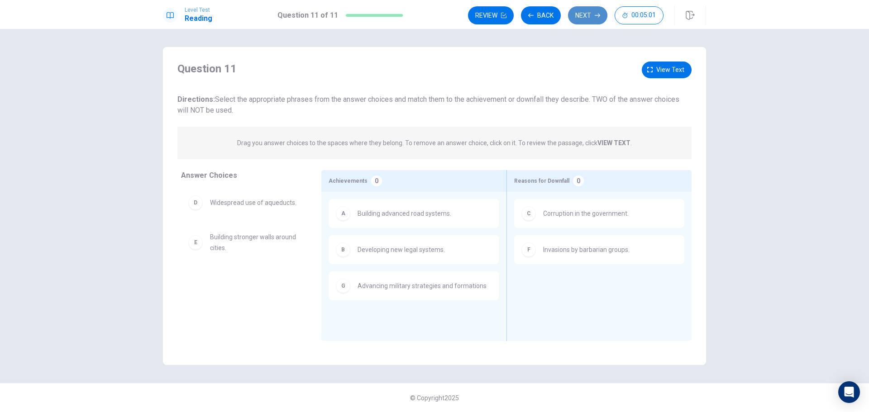
click at [583, 14] on button "Next" at bounding box center [587, 15] width 39 height 18
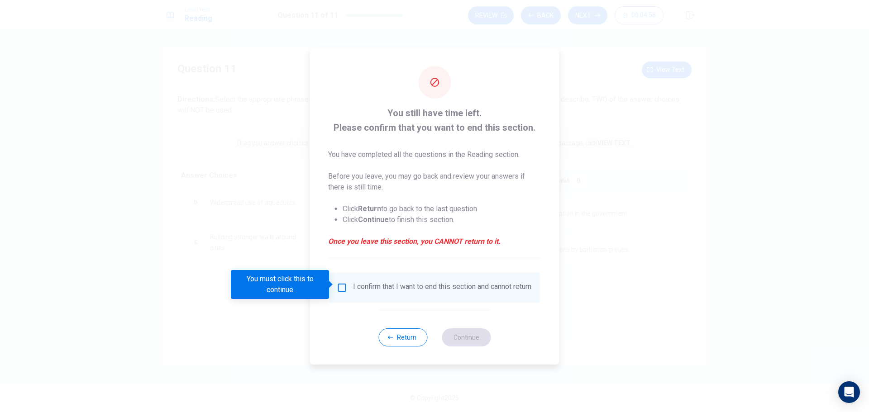
click at [342, 285] on input "You must click this to continue" at bounding box center [342, 287] width 11 height 11
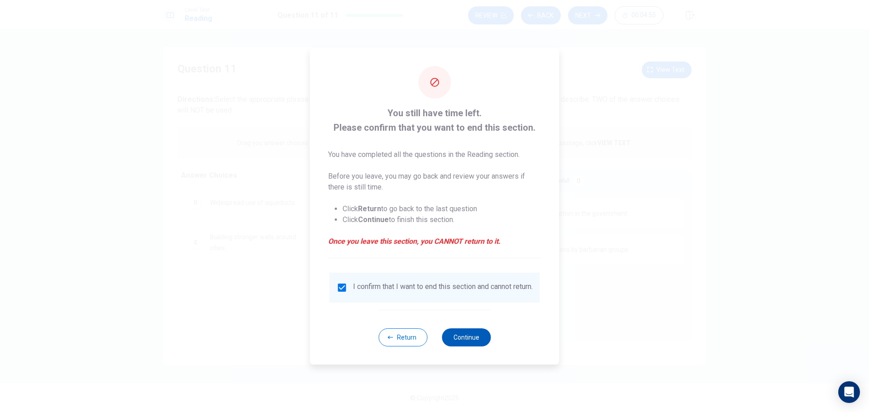
click at [478, 344] on button "Continue" at bounding box center [466, 338] width 49 height 18
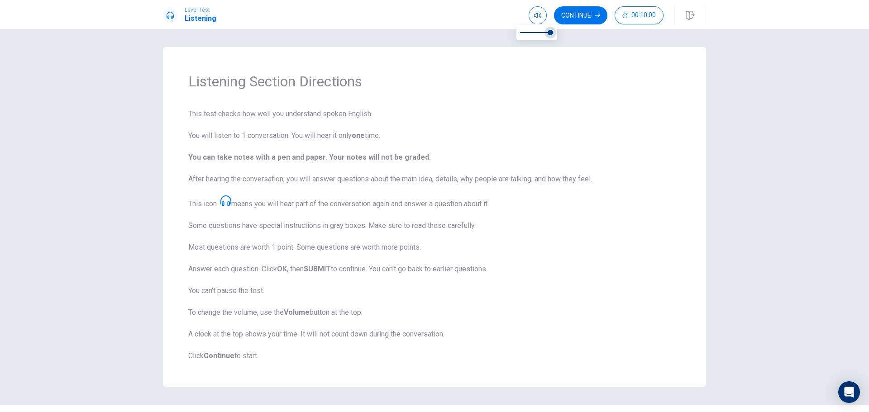
type input "1"
drag, startPoint x: 552, startPoint y: 32, endPoint x: 561, endPoint y: 30, distance: 9.2
click at [556, 30] on span at bounding box center [553, 32] width 5 height 5
click at [557, 203] on span "This test checks how well you understand spoken English. You will listen to 1 c…" at bounding box center [434, 235] width 492 height 253
click at [569, 13] on button "Continue" at bounding box center [580, 15] width 53 height 18
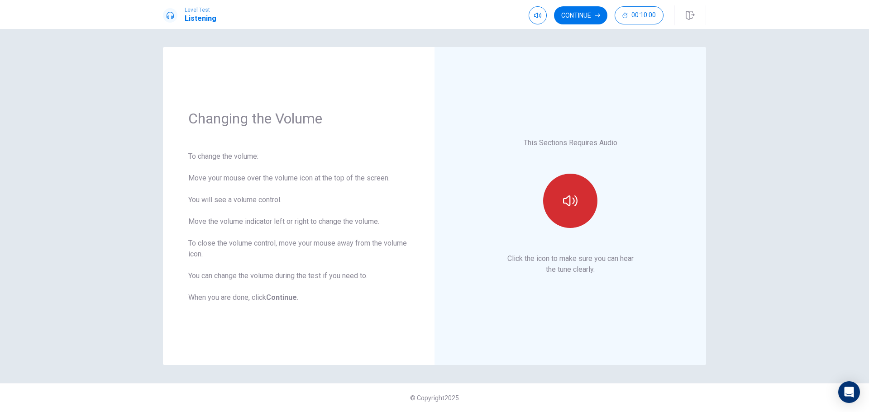
click at [566, 204] on icon "button" at bounding box center [570, 201] width 14 height 14
click at [535, 14] on icon "button" at bounding box center [537, 15] width 7 height 7
type input "0.5"
drag, startPoint x: 548, startPoint y: 30, endPoint x: 537, endPoint y: 32, distance: 10.6
click at [537, 32] on span at bounding box center [536, 32] width 5 height 5
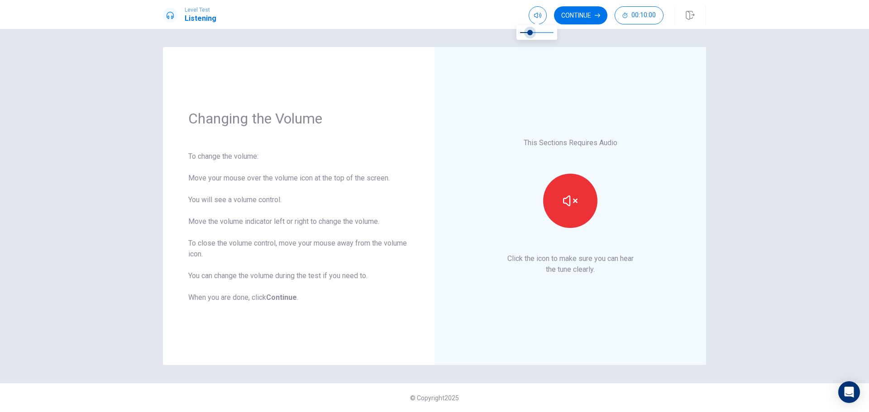
type input "0.2"
drag, startPoint x: 536, startPoint y: 33, endPoint x: 526, endPoint y: 36, distance: 10.5
click at [526, 35] on span at bounding box center [526, 32] width 5 height 5
click at [566, 204] on icon "button" at bounding box center [570, 201] width 14 height 14
click at [573, 205] on icon "button" at bounding box center [570, 201] width 14 height 14
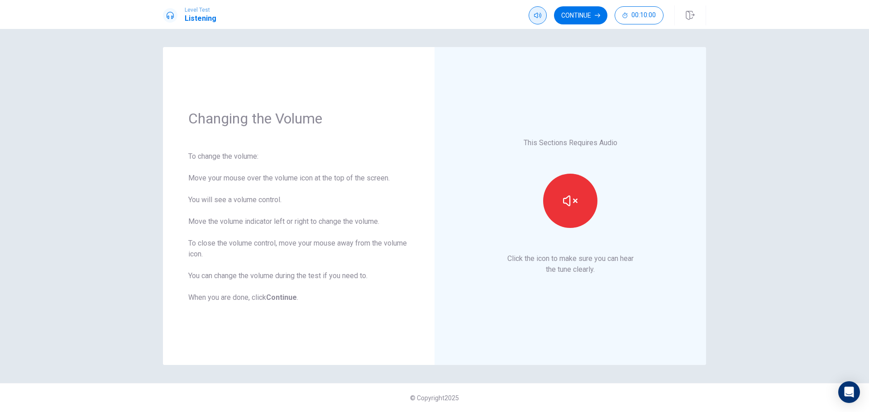
click at [529, 12] on button "button" at bounding box center [538, 15] width 18 height 18
click at [565, 195] on icon "button" at bounding box center [570, 201] width 14 height 14
click at [477, 182] on div "This Sections Requires Audio Click the icon to make sure you can hear the tune …" at bounding box center [570, 206] width 221 height 268
click at [578, 205] on button "button" at bounding box center [570, 201] width 54 height 54
click at [535, 14] on icon "button" at bounding box center [537, 15] width 7 height 7
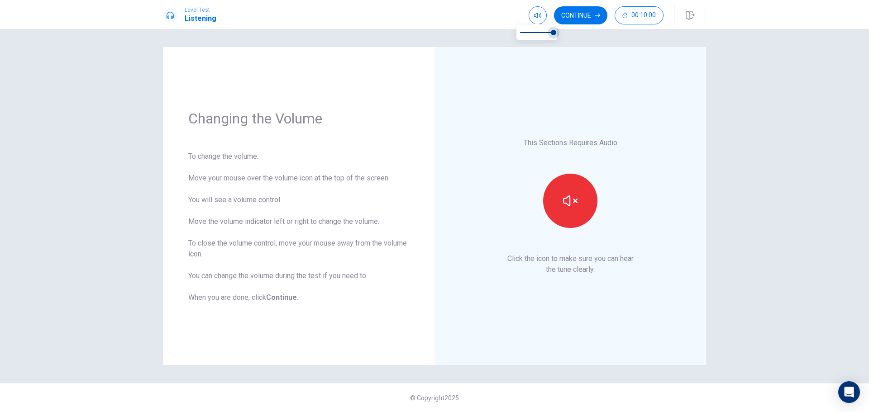
type input "0.5"
drag, startPoint x: 526, startPoint y: 32, endPoint x: 537, endPoint y: 31, distance: 10.9
click at [539, 20] on span at bounding box center [536, 22] width 7 height 5
click at [607, 121] on div "This Sections Requires Audio Click the icon to make sure you can hear the tune …" at bounding box center [570, 206] width 221 height 268
click at [580, 14] on button "Continue" at bounding box center [580, 15] width 53 height 18
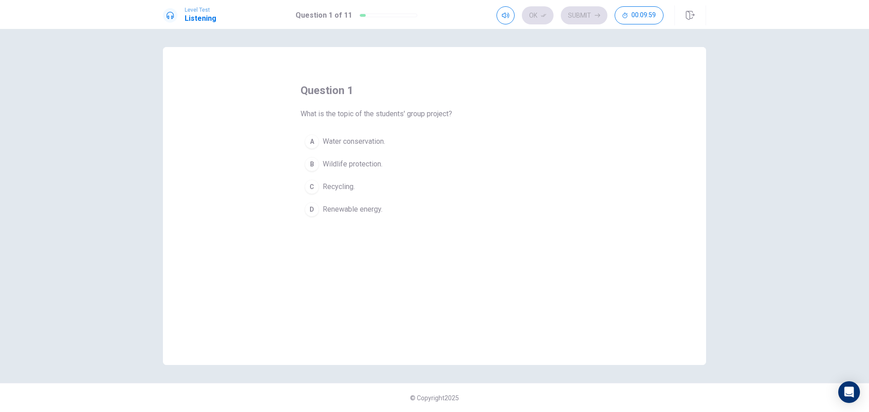
drag, startPoint x: 303, startPoint y: 116, endPoint x: 397, endPoint y: 117, distance: 94.6
click at [397, 117] on span "What is the topic of the students' group project?" at bounding box center [377, 114] width 152 height 11
click at [340, 212] on span "Renewable energy." at bounding box center [353, 209] width 60 height 11
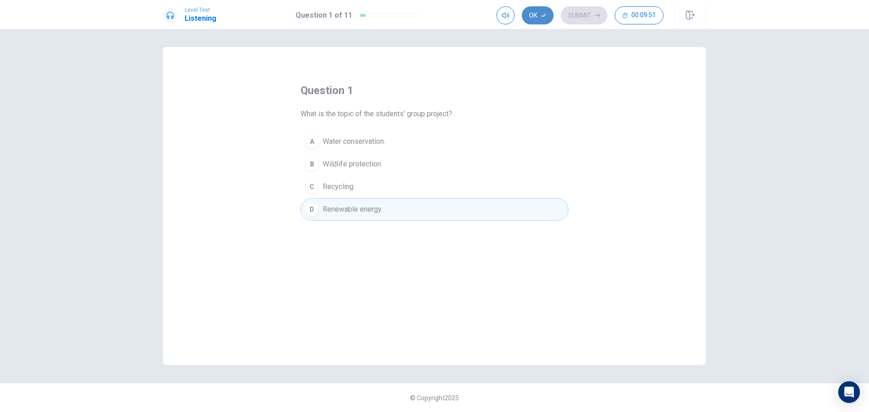
click at [544, 19] on button "Ok" at bounding box center [538, 15] width 32 height 18
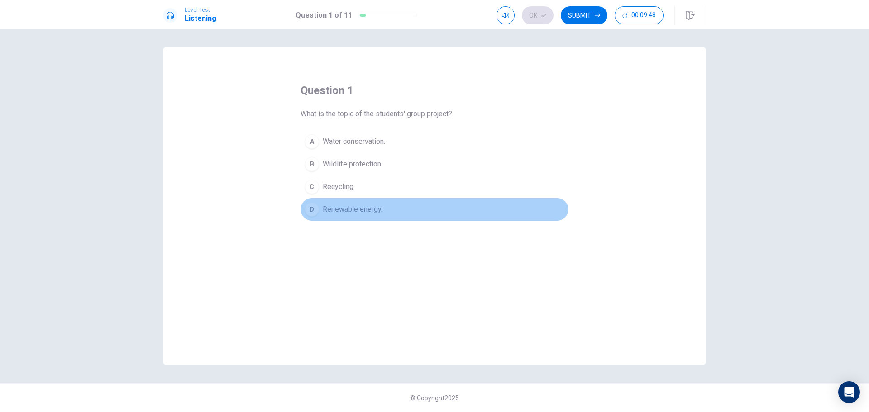
click at [374, 211] on span "Renewable energy." at bounding box center [353, 209] width 60 height 11
click at [371, 214] on span "Renewable energy." at bounding box center [353, 209] width 60 height 11
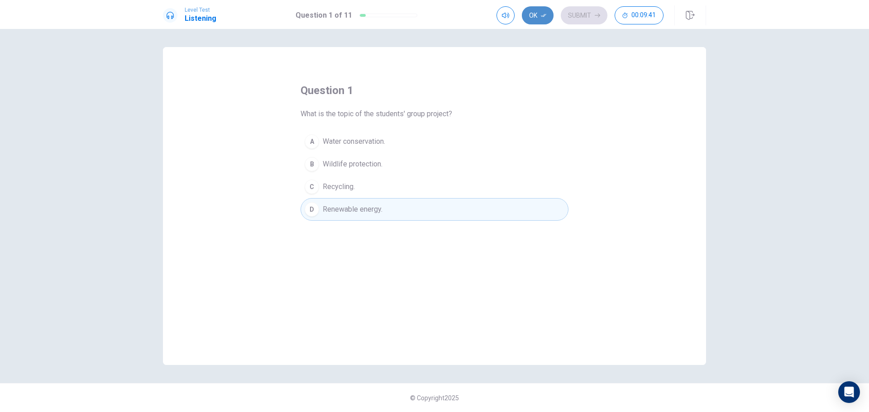
click at [529, 11] on button "Ok" at bounding box center [538, 15] width 32 height 18
click at [581, 12] on button "Submit" at bounding box center [584, 15] width 47 height 18
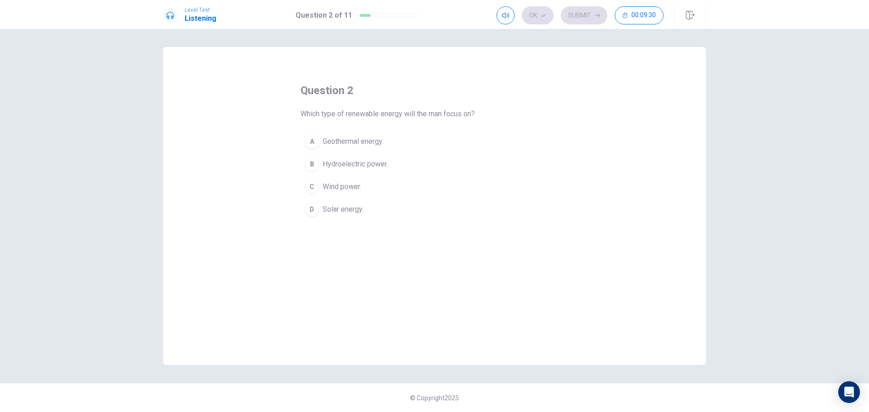
click at [363, 185] on button "C Wind power." at bounding box center [435, 187] width 268 height 23
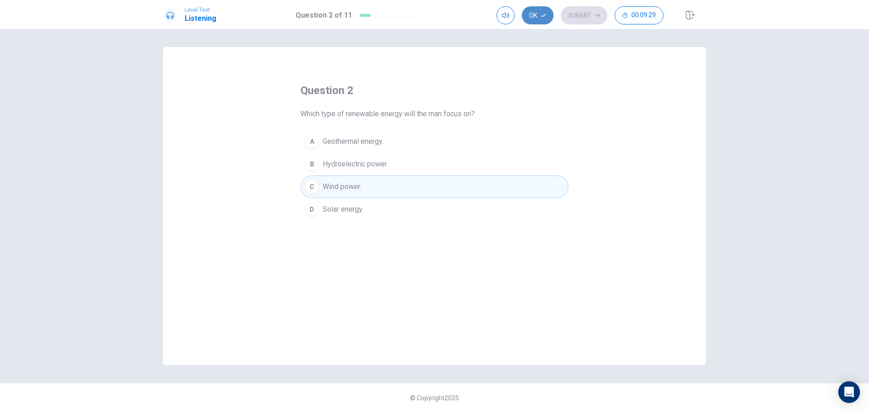
click at [534, 18] on button "Ok" at bounding box center [538, 15] width 32 height 18
click at [580, 17] on button "Submit" at bounding box center [584, 15] width 47 height 18
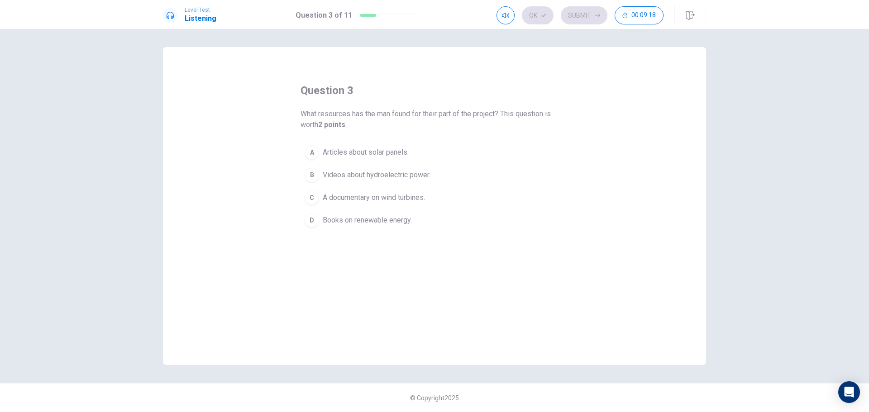
click at [381, 199] on span "A documentary on wind turbines." at bounding box center [374, 197] width 102 height 11
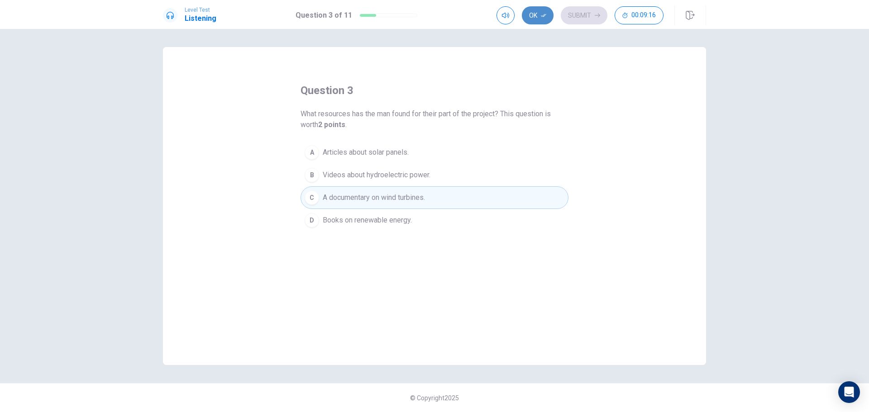
click at [542, 19] on button "Ok" at bounding box center [538, 15] width 32 height 18
click at [586, 17] on button "Submit" at bounding box center [584, 15] width 47 height 18
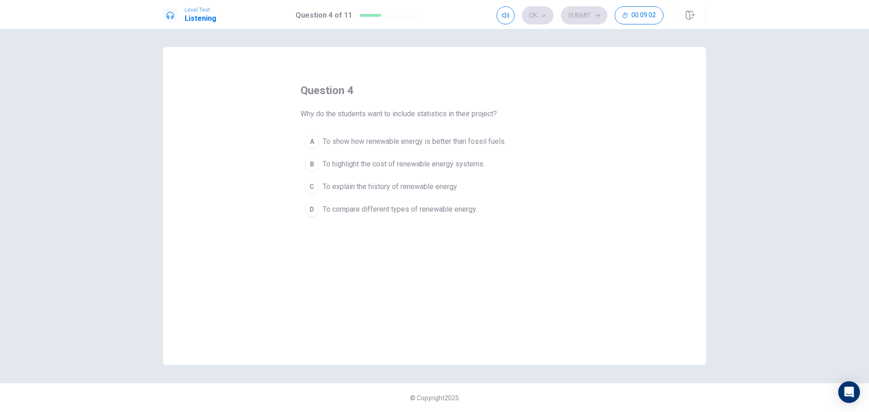
click at [443, 139] on span "To show how renewable energy is better than fossil fuels." at bounding box center [414, 141] width 183 height 11
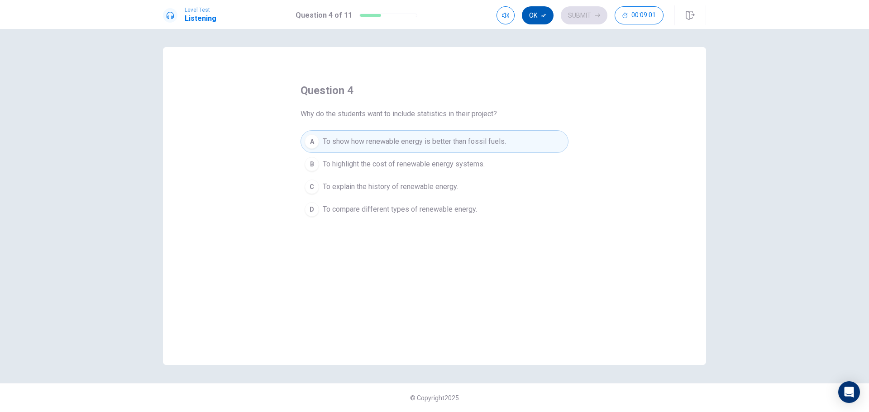
click at [529, 19] on button "Ok" at bounding box center [538, 15] width 32 height 18
click at [588, 18] on button "Submit" at bounding box center [584, 15] width 47 height 18
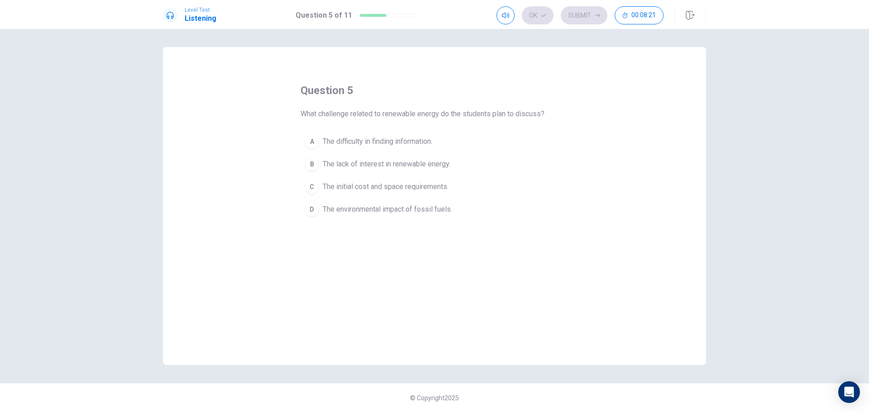
click at [428, 214] on span "The environmental impact of fossil fuels." at bounding box center [387, 209] width 129 height 11
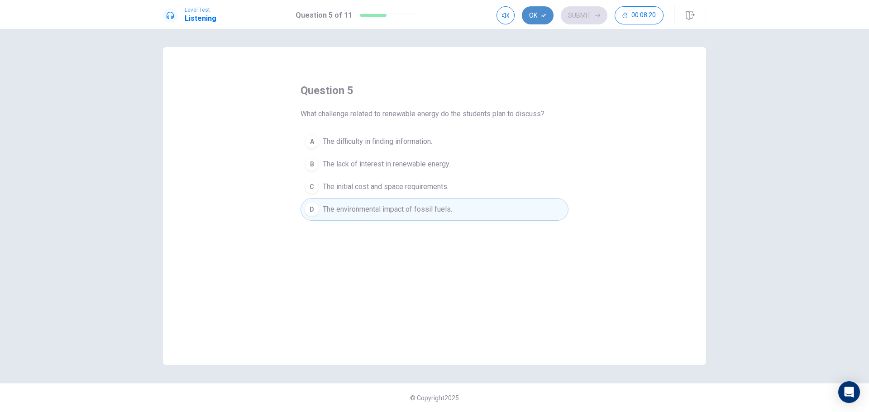
click at [546, 16] on icon "button" at bounding box center [543, 15] width 5 height 5
click at [577, 16] on button "Submit" at bounding box center [584, 15] width 47 height 18
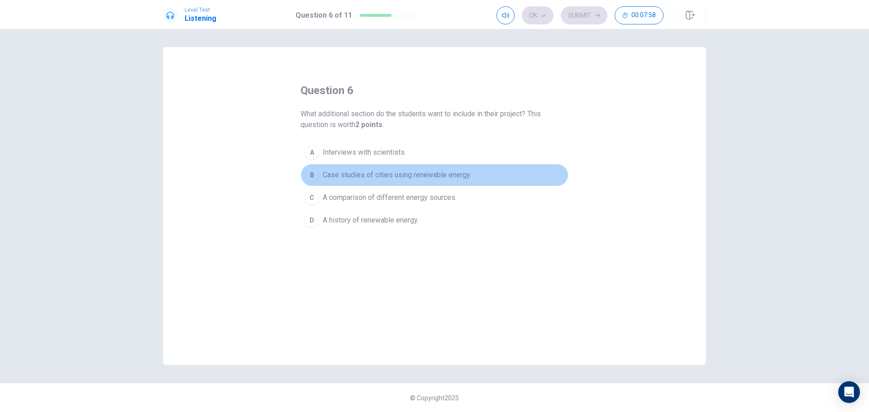
click at [418, 173] on span "Case studies of cities using renewable energy." at bounding box center [397, 175] width 148 height 11
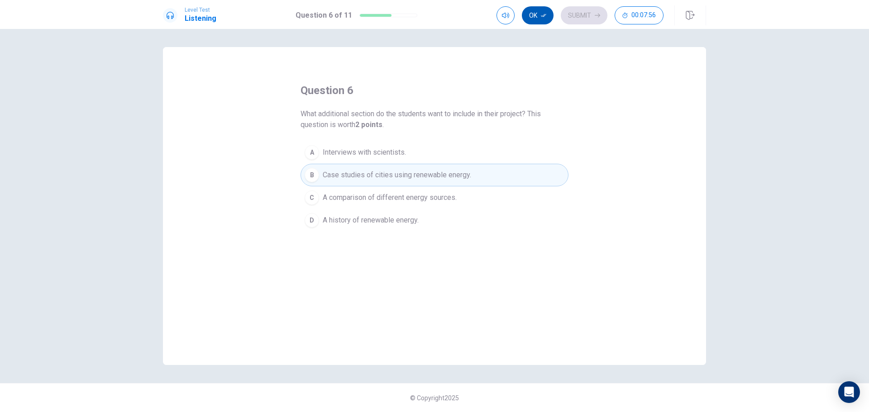
click at [537, 20] on button "Ok" at bounding box center [538, 15] width 32 height 18
click at [588, 18] on button "Submit" at bounding box center [584, 15] width 47 height 18
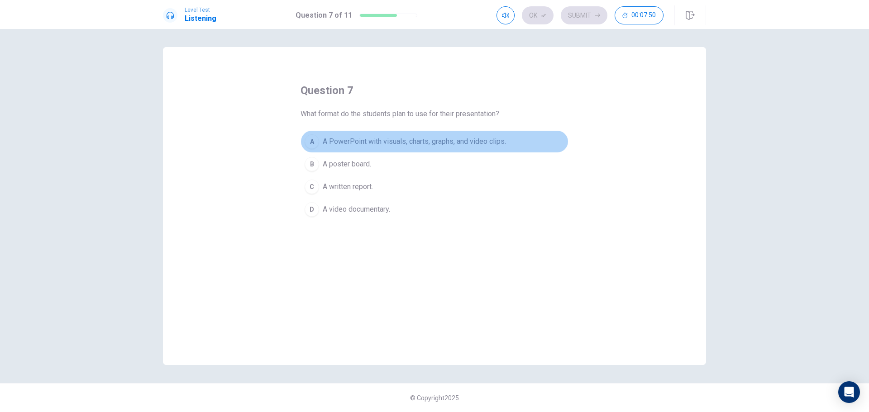
click at [449, 143] on span "A PowerPoint with visuals, charts, graphs, and video clips." at bounding box center [414, 141] width 183 height 11
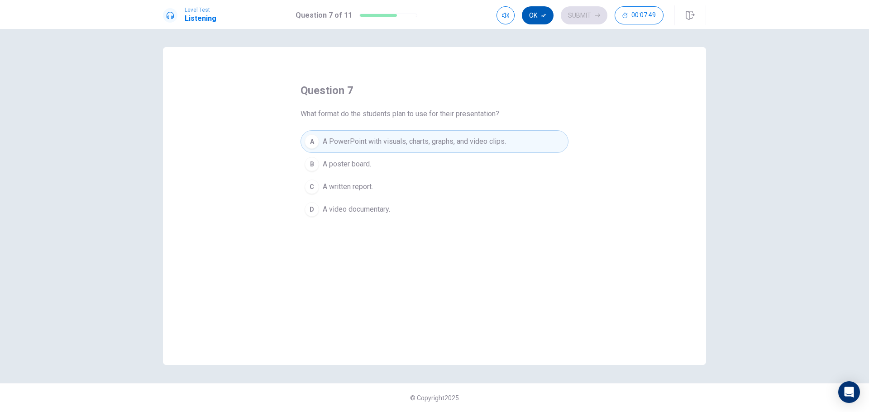
click at [540, 13] on button "Ok" at bounding box center [538, 15] width 32 height 18
click at [579, 16] on button "Submit" at bounding box center [584, 15] width 47 height 18
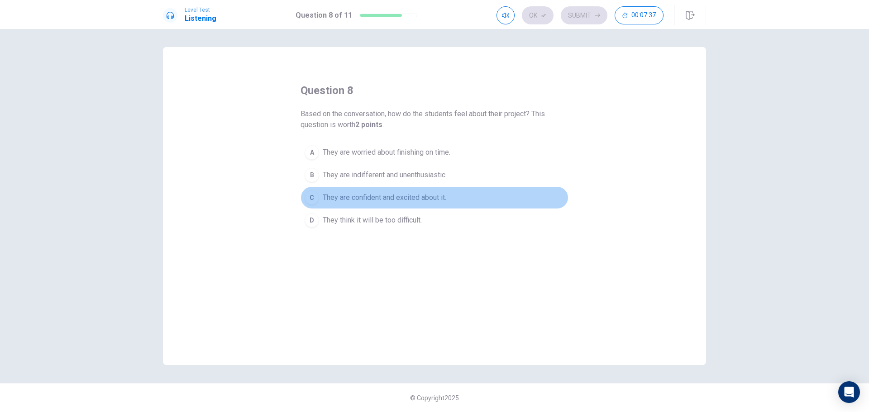
click at [406, 196] on span "They are confident and excited about it." at bounding box center [385, 197] width 124 height 11
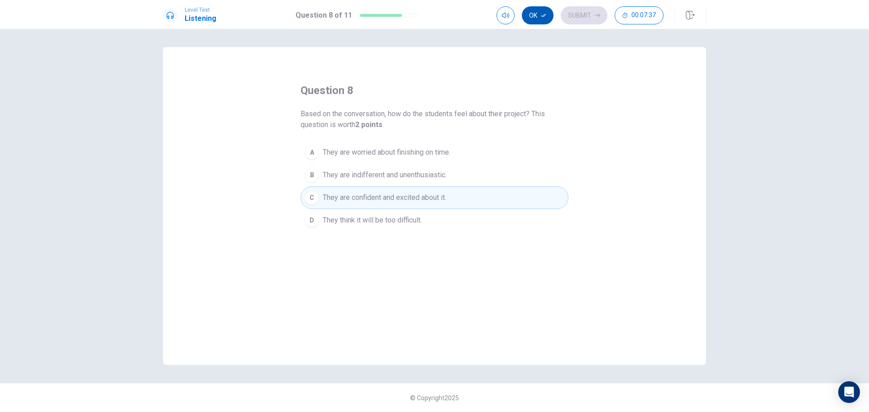
click at [546, 19] on button "Ok" at bounding box center [538, 15] width 32 height 18
click at [577, 22] on button "Submit" at bounding box center [584, 15] width 47 height 18
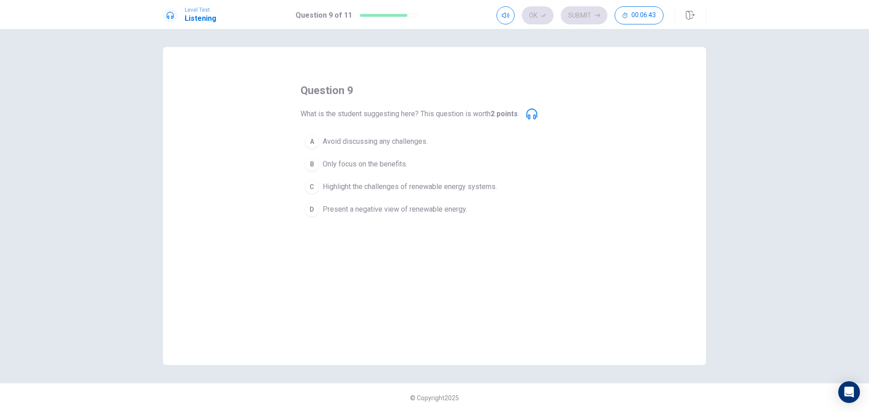
click at [432, 191] on span "Highlight the challenges of renewable energy systems." at bounding box center [410, 187] width 174 height 11
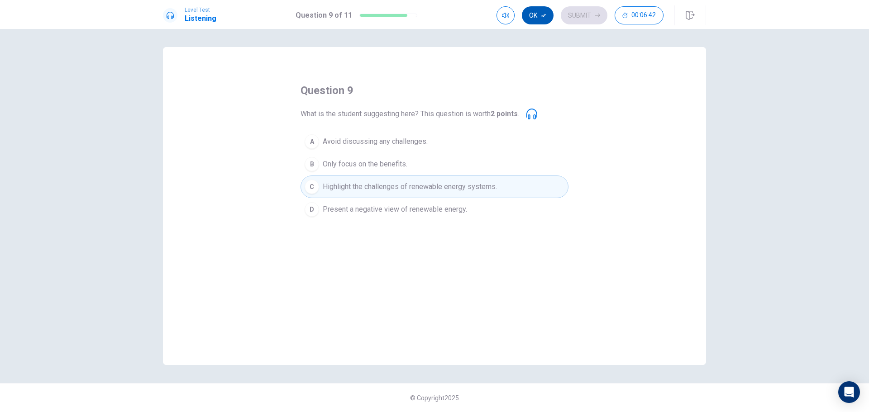
click at [541, 13] on icon "button" at bounding box center [543, 15] width 5 height 5
click at [583, 19] on button "Submit" at bounding box center [584, 15] width 47 height 18
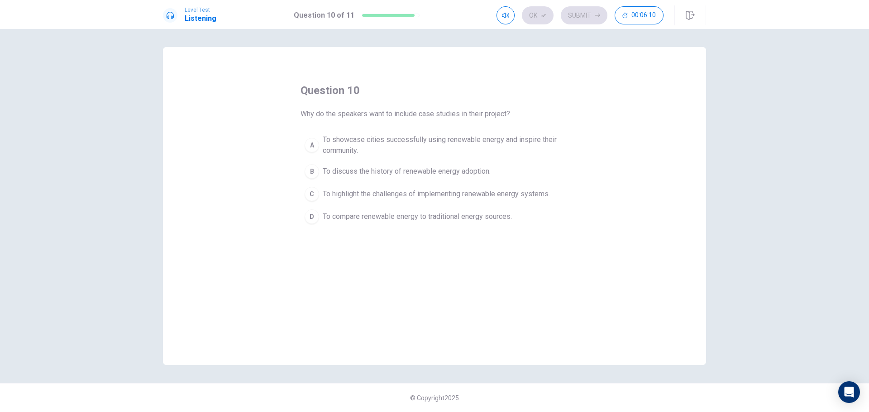
click at [377, 137] on span "To showcase cities successfully using renewable energy and inspire their commun…" at bounding box center [444, 145] width 242 height 22
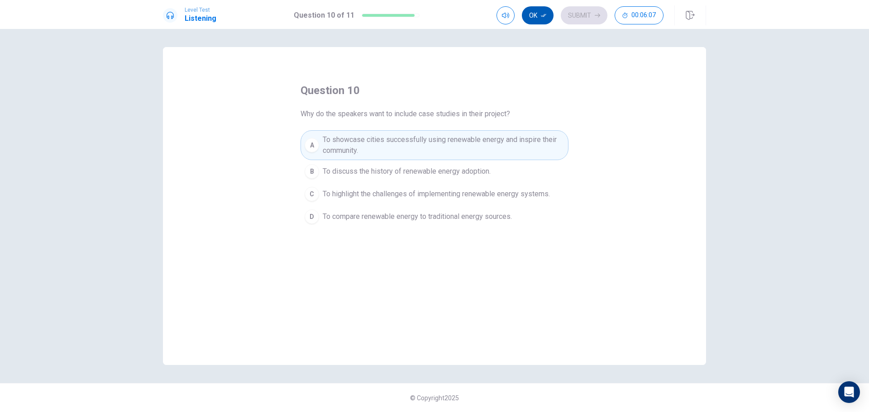
click at [541, 18] on icon "button" at bounding box center [543, 15] width 5 height 5
click at [578, 18] on button "Submit" at bounding box center [584, 15] width 47 height 18
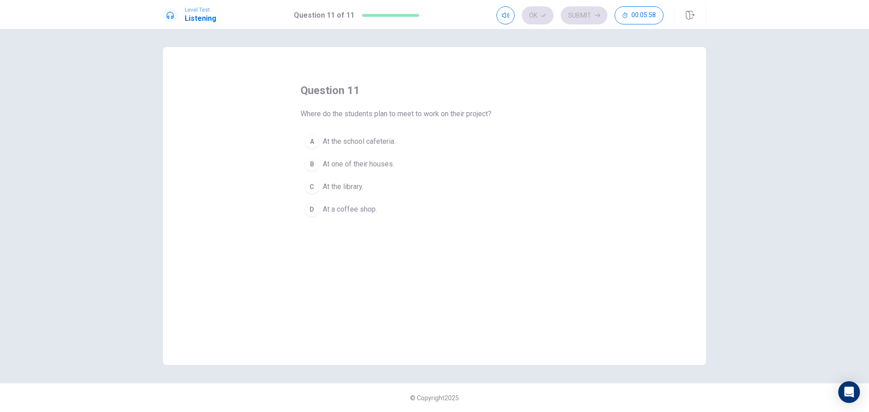
click at [358, 186] on span "At the library." at bounding box center [343, 187] width 41 height 11
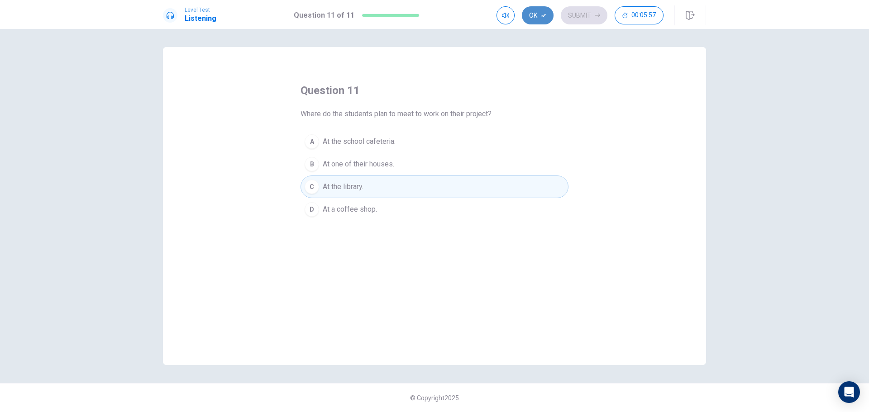
click at [545, 19] on button "Ok" at bounding box center [538, 15] width 32 height 18
click at [580, 21] on button "Submit" at bounding box center [584, 15] width 47 height 18
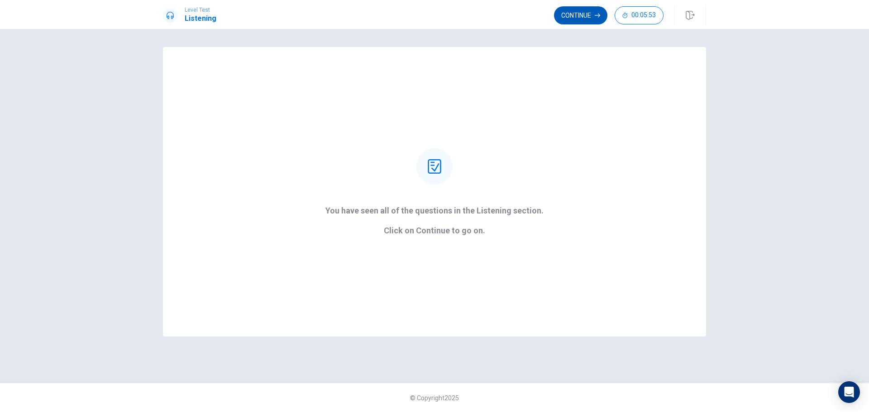
click at [579, 19] on button "Continue" at bounding box center [580, 15] width 53 height 18
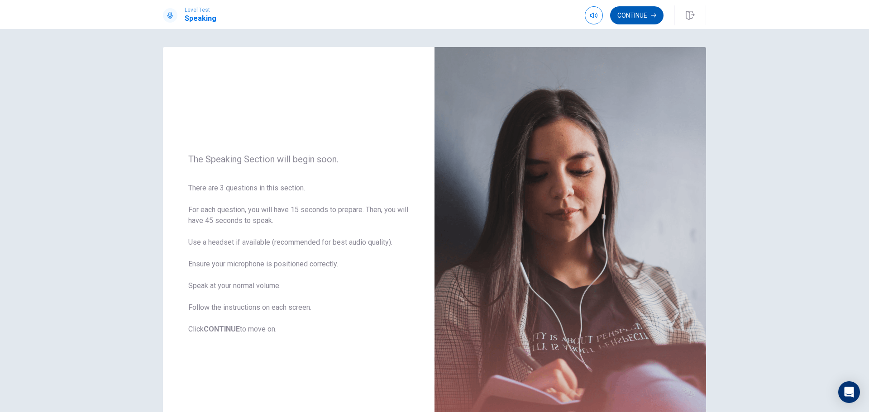
click at [640, 18] on button "Continue" at bounding box center [636, 15] width 53 height 18
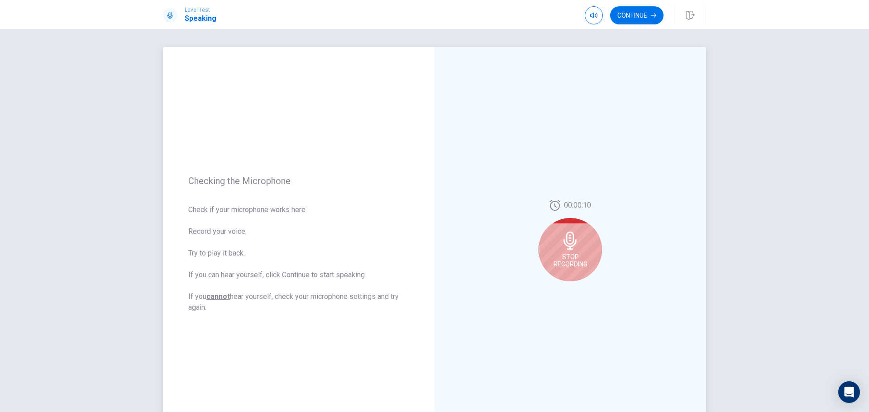
click at [572, 242] on icon at bounding box center [570, 241] width 13 height 18
click at [566, 240] on icon at bounding box center [572, 243] width 18 height 18
click at [559, 290] on icon "Record Again" at bounding box center [560, 288] width 5 height 5
click at [561, 256] on span "Stop Recording" at bounding box center [571, 260] width 34 height 14
click at [558, 289] on icon "Record Again" at bounding box center [560, 288] width 5 height 5
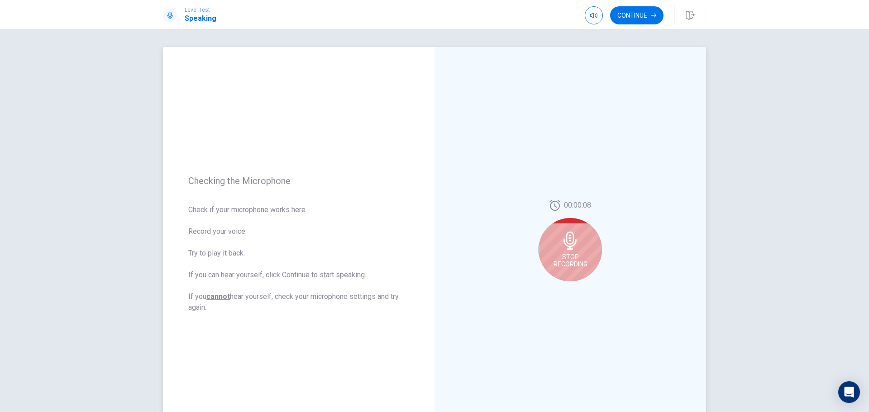
click at [564, 249] on icon at bounding box center [570, 241] width 13 height 18
click at [578, 287] on icon "Play Audio" at bounding box center [580, 288] width 5 height 5
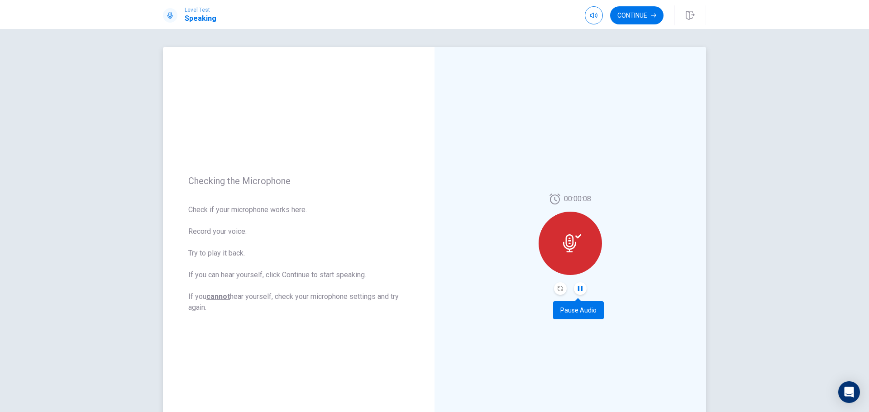
click at [579, 289] on icon "Pause Audio" at bounding box center [580, 288] width 5 height 5
click at [640, 15] on button "Continue" at bounding box center [636, 15] width 53 height 18
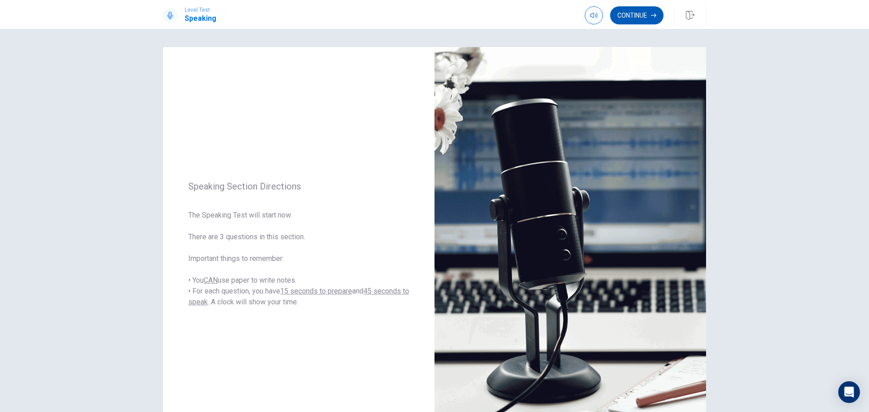
click at [631, 17] on button "Continue" at bounding box center [636, 15] width 53 height 18
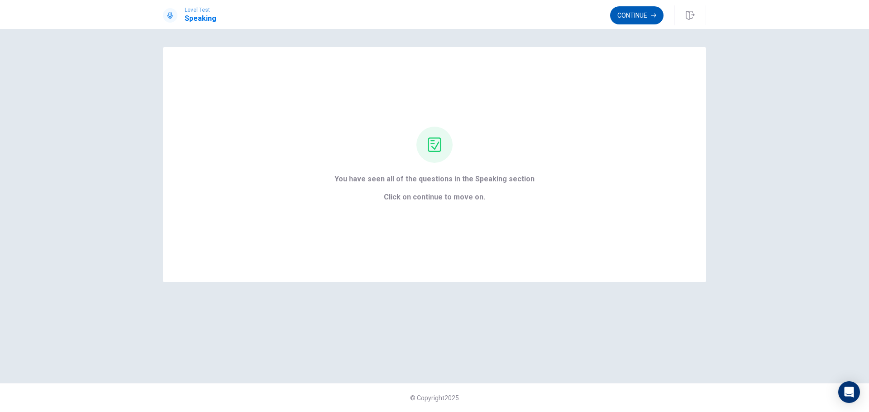
click at [628, 18] on button "Continue" at bounding box center [636, 15] width 53 height 18
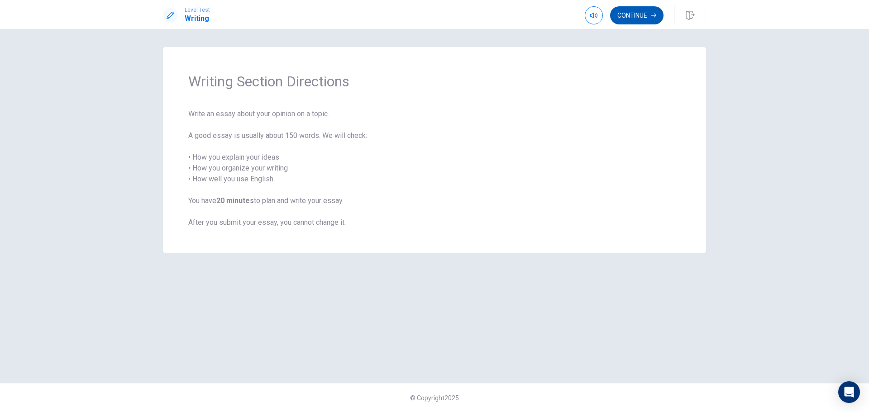
click at [636, 17] on button "Continue" at bounding box center [636, 15] width 53 height 18
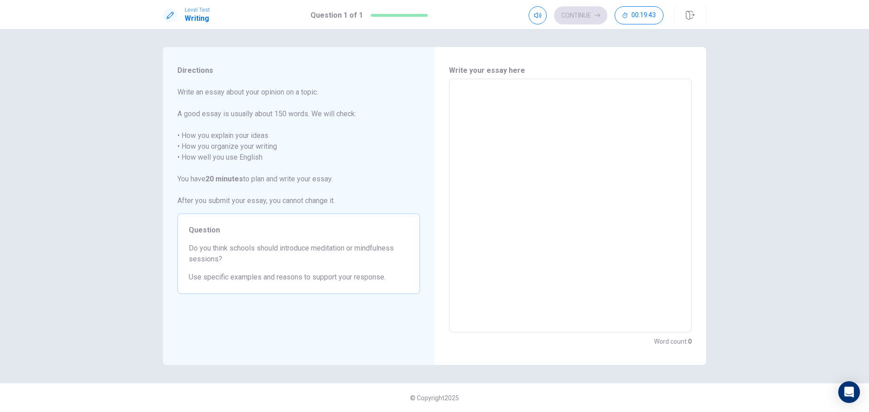
drag, startPoint x: 181, startPoint y: 98, endPoint x: 515, endPoint y: 164, distance: 340.1
click at [511, 127] on textarea at bounding box center [570, 205] width 230 height 239
type textarea "I"
type textarea "x"
type textarea "In"
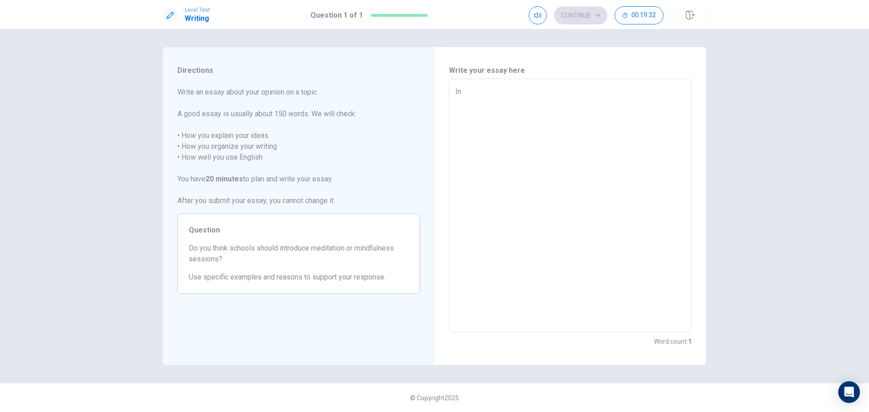
type textarea "x"
type textarea "In"
type textarea "x"
type textarea "In m"
type textarea "x"
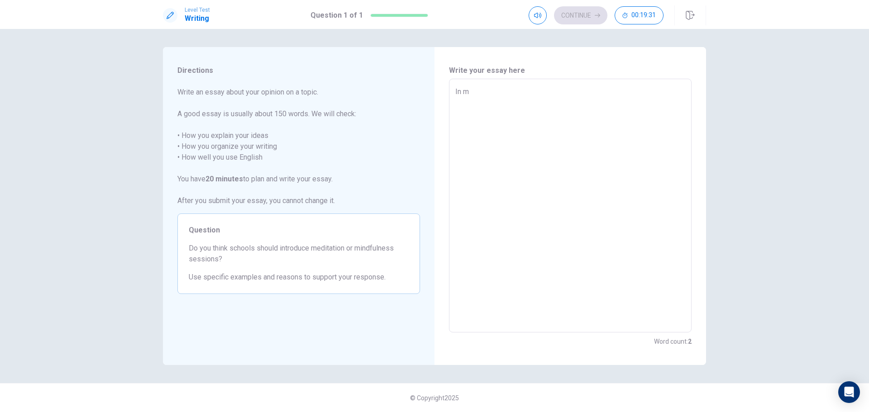
type textarea "In my"
type textarea "x"
type textarea "In my"
type textarea "x"
type textarea "In my o"
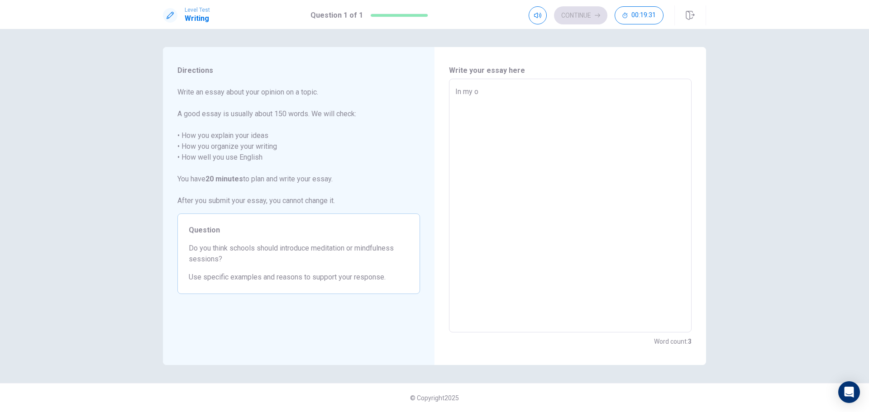
type textarea "x"
type textarea "In my op"
type textarea "x"
type textarea "In my opi"
type textarea "x"
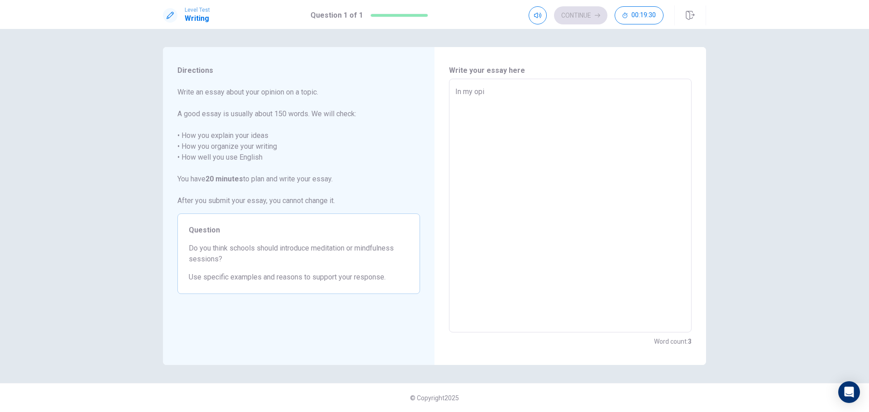
type textarea "In my opin"
type textarea "x"
type textarea "In my opini"
type textarea "x"
type textarea "In my opinio"
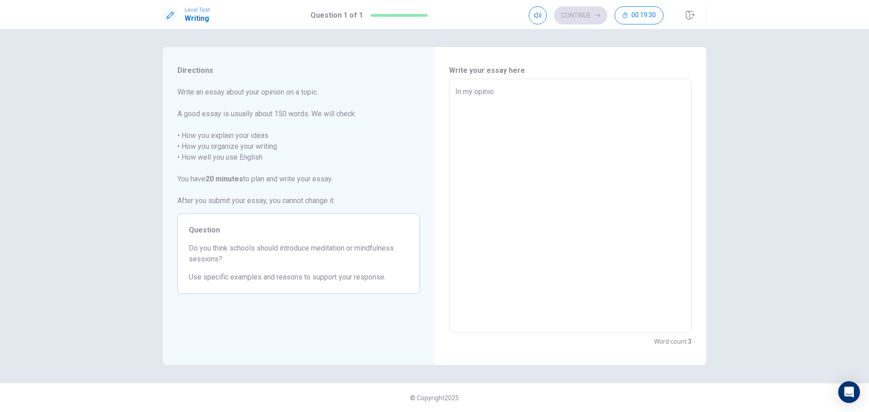
type textarea "x"
type textarea "In my opinion"
type textarea "x"
type textarea "In my opinion"
type textarea "x"
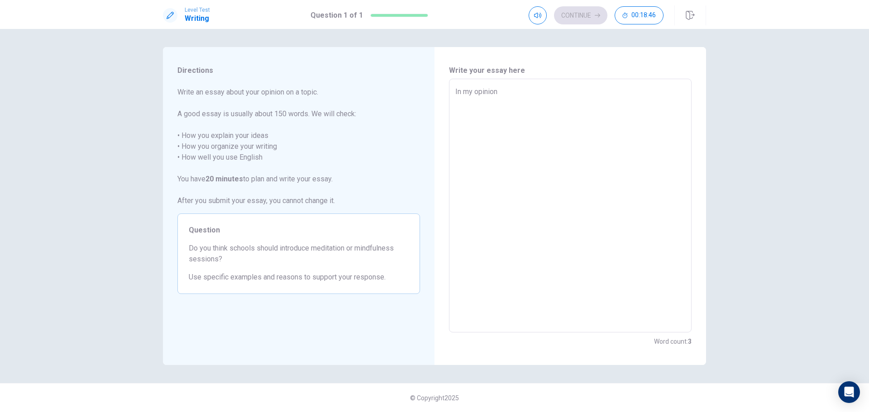
type textarea "In my opinion t"
type textarea "x"
type textarea "In my opinion th"
type textarea "x"
type textarea "In my opinion tha"
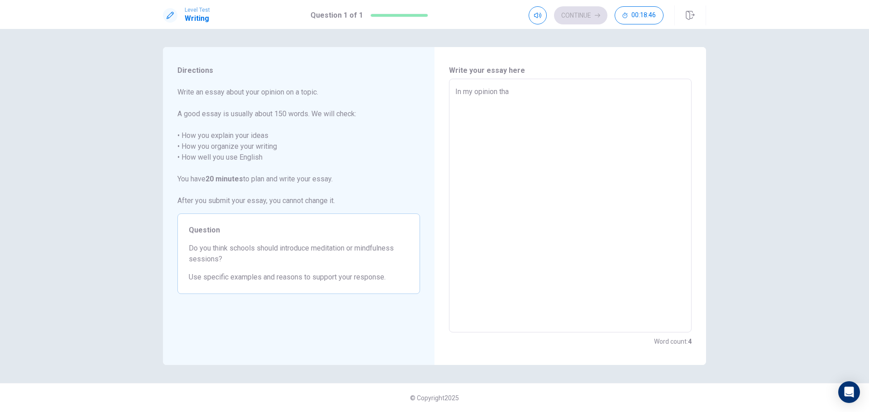
type textarea "x"
type textarea "In my opinion that"
type textarea "x"
type textarea "In my opinion that"
type textarea "x"
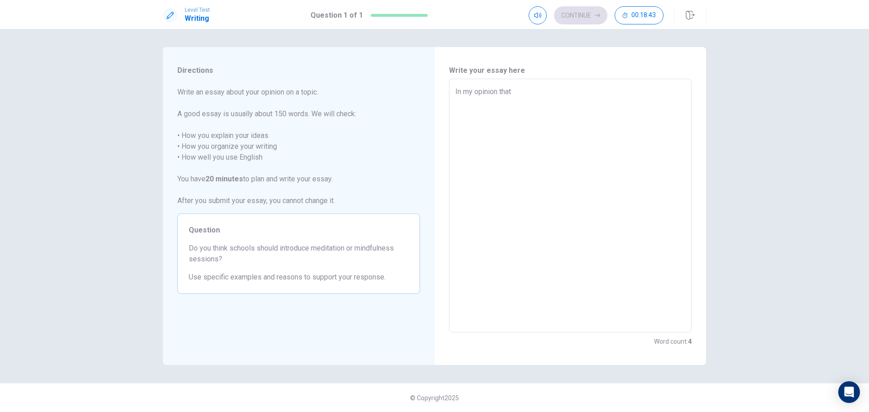
type textarea "In my opinion that w"
type textarea "x"
type textarea "In my opinion that wo"
type textarea "x"
type textarea "In my opinion that wou"
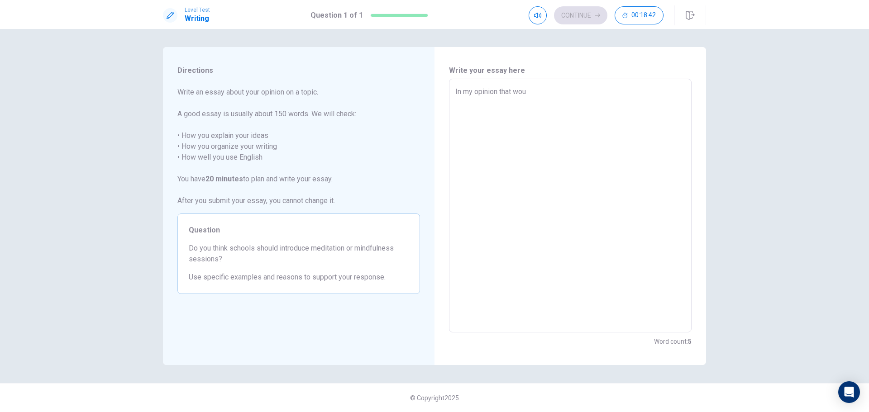
type textarea "x"
type textarea "In my opinion that woul"
type textarea "x"
type textarea "In my opinion that would"
type textarea "x"
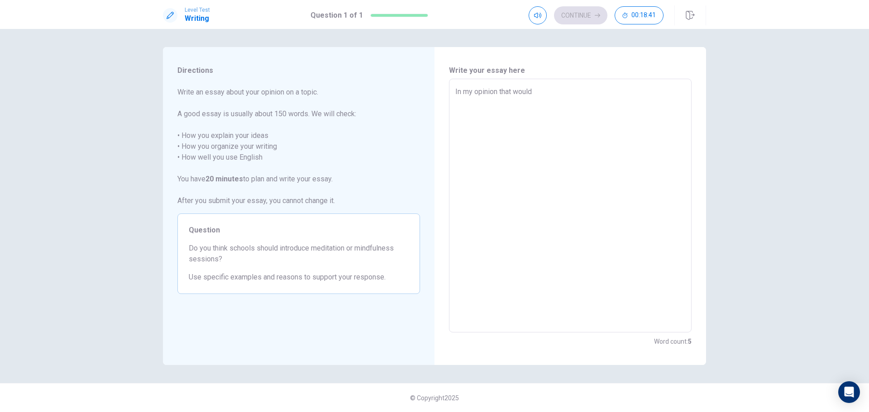
type textarea "In my opinion that would"
type textarea "x"
type textarea "In my opinion that would b"
type textarea "x"
type textarea "In my opinion that would be"
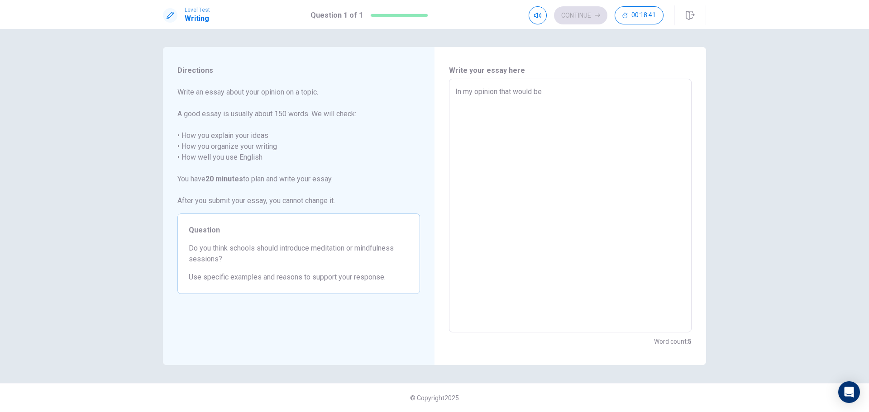
type textarea "x"
type textarea "In my opinion that would be"
type textarea "x"
type textarea "In my opinion that would be a"
type textarea "x"
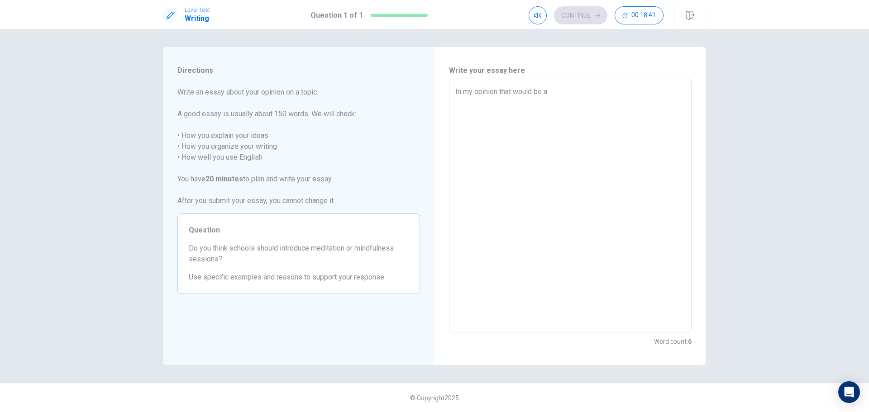
type textarea "In my opinion that would be a"
type textarea "x"
type textarea "In my opinion that would be a g"
type textarea "x"
type textarea "In my opinion that would be a gr"
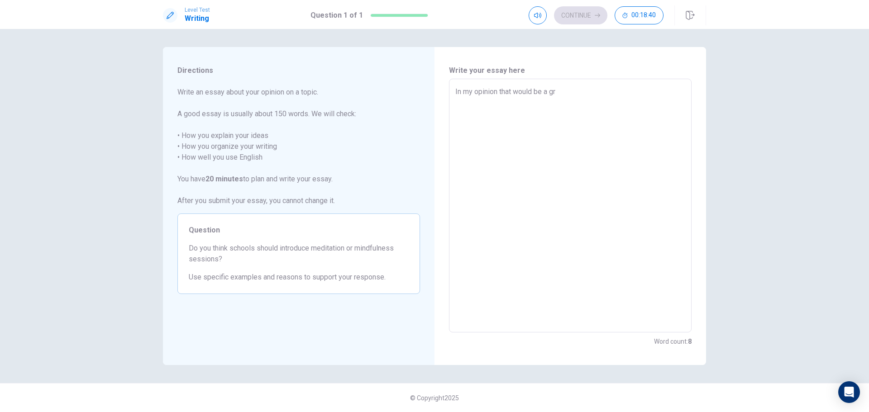
type textarea "x"
type textarea "In my opinion that would be a gre"
type textarea "x"
type textarea "In my opinion that would be a grea"
type textarea "x"
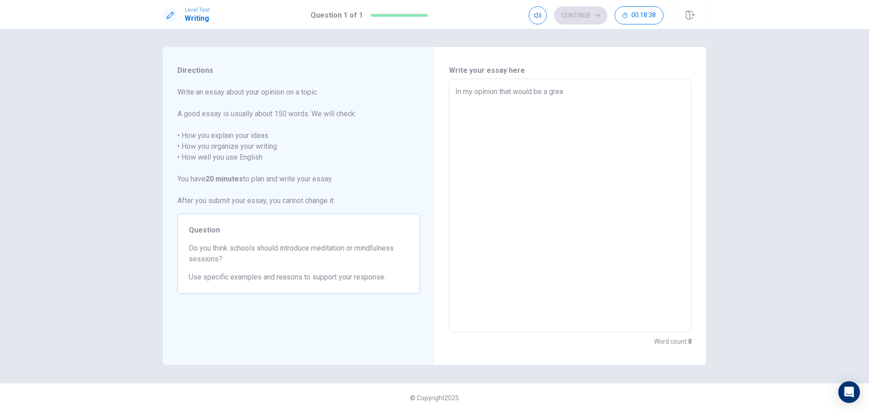
type textarea "In my opinion that would be a great"
type textarea "x"
type textarea "In my opinion that would be a great"
type textarea "x"
type textarea "In my opinion that would be a great a"
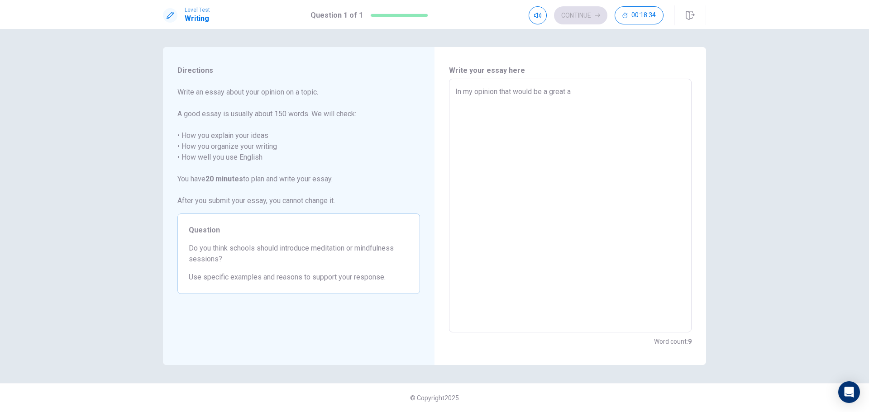
type textarea "x"
type textarea "In my opinion that would be a great an"
type textarea "x"
type textarea "In my opinion that would be a great and"
type textarea "x"
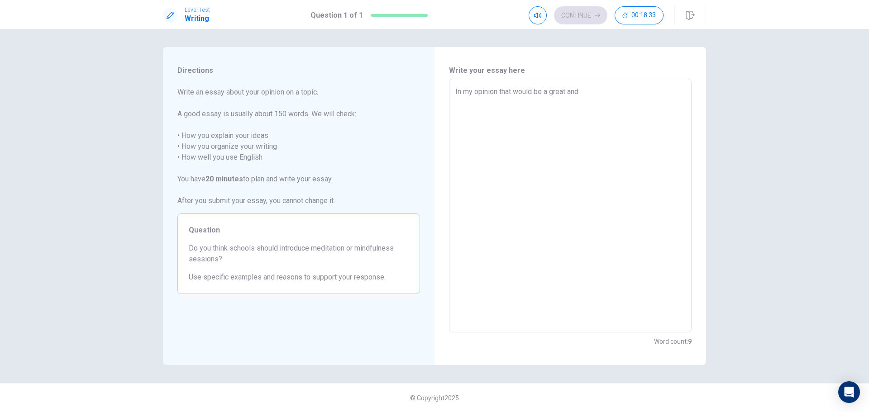
type textarea "In my opinion that would be a great and"
type textarea "x"
type textarea "In my opinion that would be a great and i"
type textarea "x"
type textarea "In my opinion that would be a great and in"
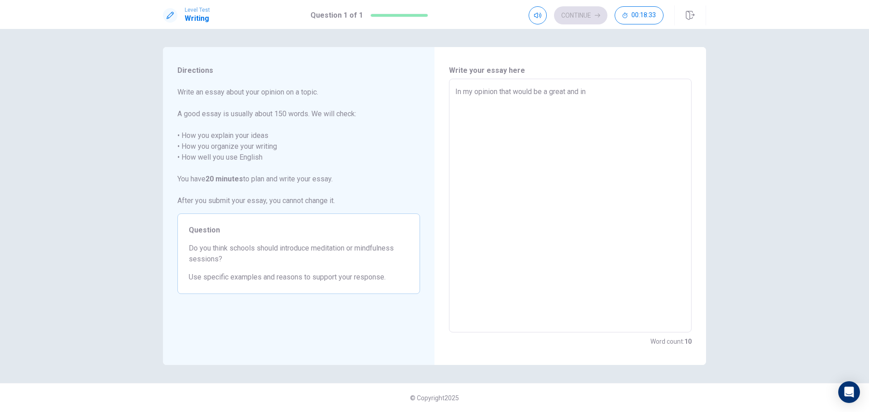
type textarea "x"
type textarea "In my opinion that would be a great and ino"
type textarea "x"
type textarea "In my opinion that would be a great and inov"
type textarea "x"
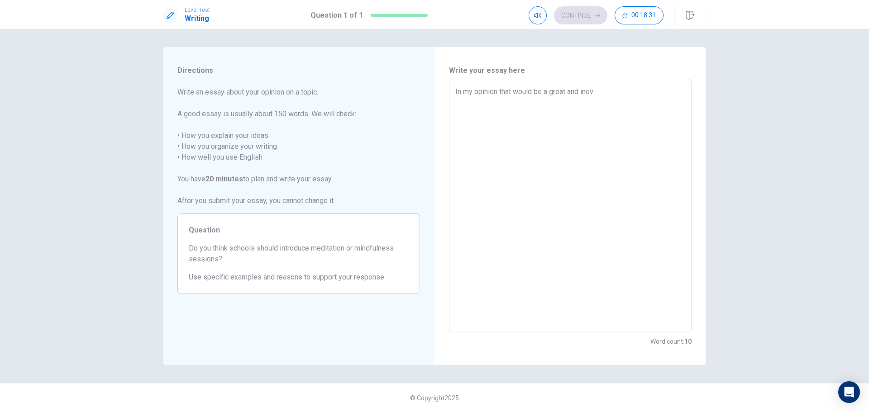
type textarea "In my opinion that would be a great and inova"
type textarea "x"
type textarea "In my opinion that would be a great and inovat"
type textarea "x"
type textarea "In my opinion that would be a great and inovati"
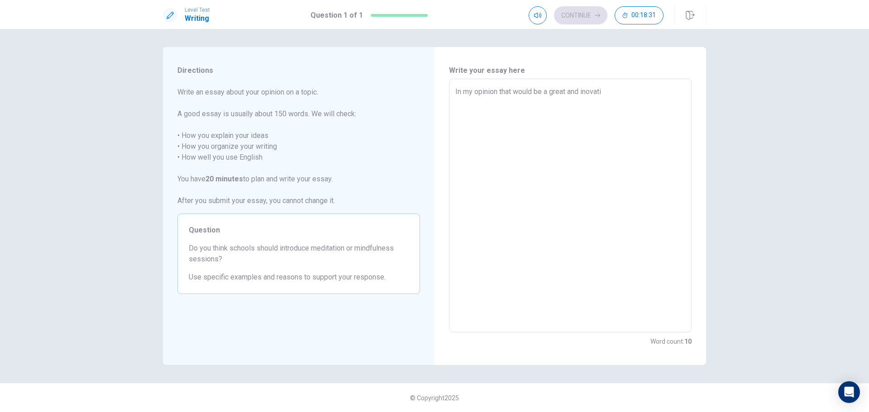
type textarea "x"
type textarea "In my opinion that would be a great and inovativ"
type textarea "x"
type textarea "In my opinion that would be a great and inovative"
type textarea "x"
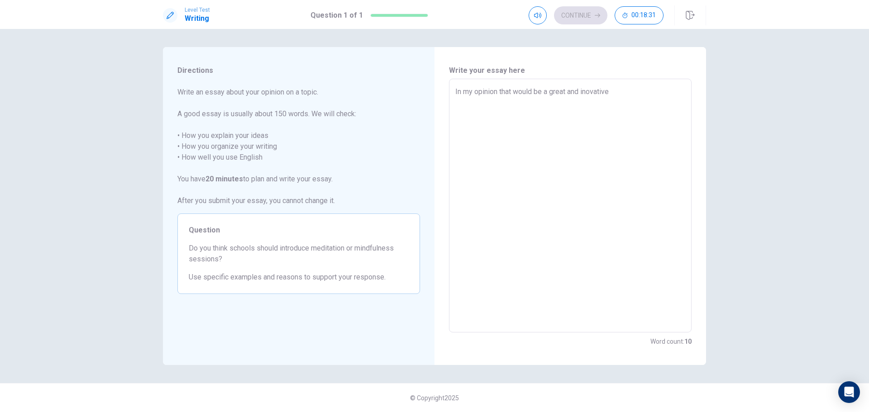
type textarea "In my opinion that would be a great and inovative"
type textarea "x"
type textarea "In my opinion that would be a great and inovative i"
type textarea "x"
type textarea "In my opinion that would be a great and inovative id"
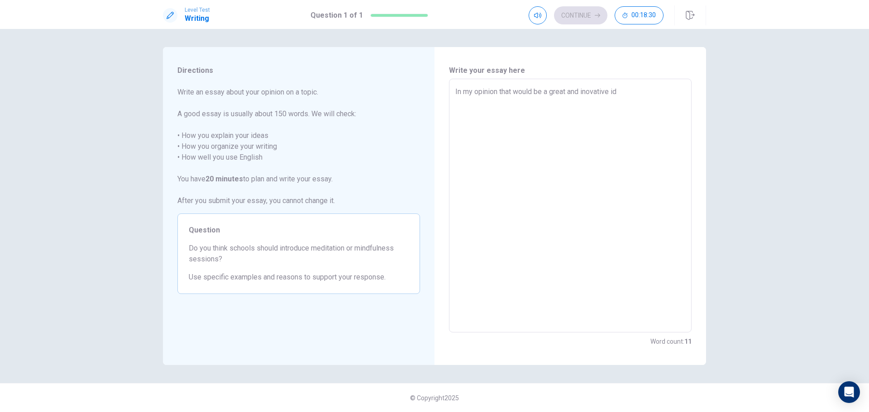
type textarea "x"
type textarea "In my opinion that would be a great and inovative ide"
type textarea "x"
type textarea "In my opinion that would be a great and inovative idea"
type textarea "x"
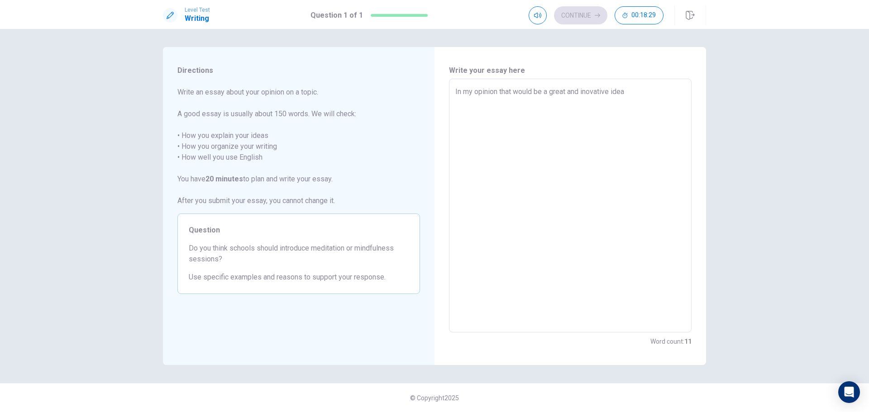
type textarea "In my opinion that would be a great and inovative idea."
type textarea "x"
type textarea "In my opinion that would be a great and inovative idea."
type textarea "x"
type textarea "In my opinion that would be a great and inovative idea."
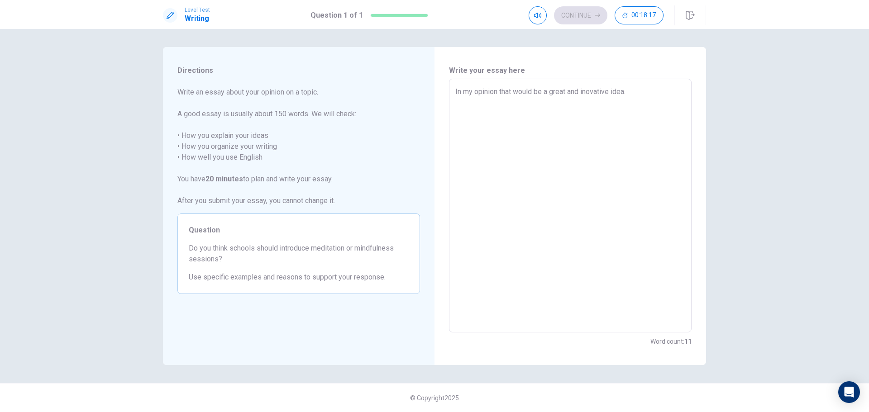
type textarea "x"
type textarea "In my opinion that would be a great and inovative idea.S"
type textarea "x"
type textarea "In my opinion that would be a great and inovative [DOMAIN_NAME]"
type textarea "x"
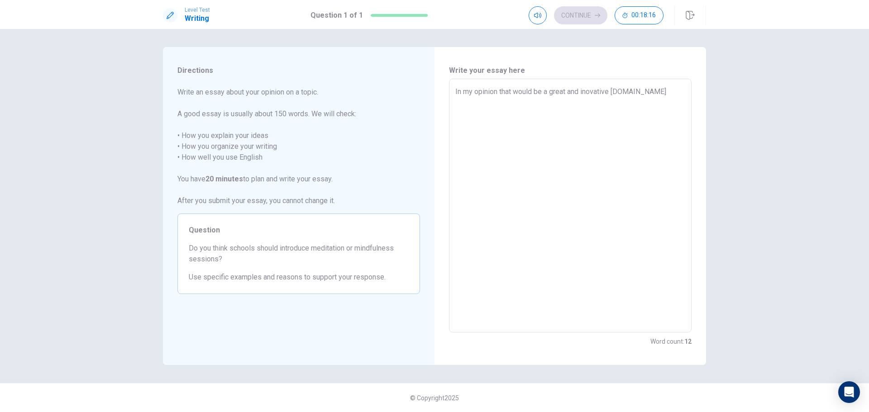
type textarea "In my opinion that would be a great and inovative idea.Sch"
type textarea "x"
type textarea "In my opinion that would be a great and inovative idea.Scho"
type textarea "x"
type textarea "In my opinion that would be a great and inovative idea.Schoo"
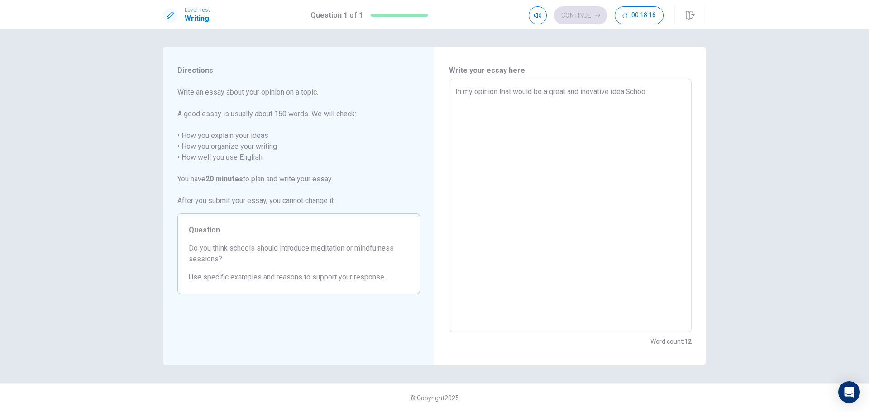
type textarea "x"
type textarea "In my opinion that would be a great and inovative [DOMAIN_NAME]"
click at [626, 91] on textarea "In my opinion that would be a great and inovative [DOMAIN_NAME]" at bounding box center [570, 205] width 230 height 239
click at [631, 90] on textarea "In my opinion that would be a great and inovative [DOMAIN_NAME]" at bounding box center [570, 205] width 230 height 239
click at [628, 91] on textarea "In my opinion that would be a great and inovative [DOMAIN_NAME]" at bounding box center [570, 205] width 230 height 239
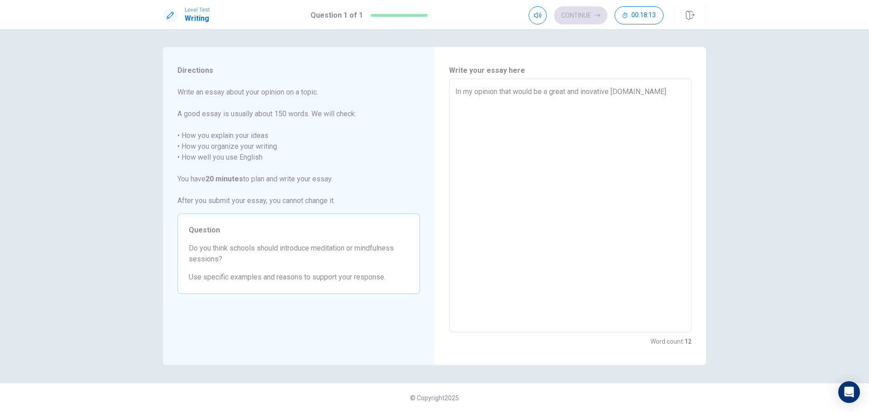
type textarea "x"
click at [630, 91] on textarea "In my opinion that would be a great and inovative [DOMAIN_NAME]" at bounding box center [570, 205] width 230 height 239
type textarea "In my opinion that would be a great and inovative idea. School"
type textarea "x"
click at [662, 89] on textarea "In my opinion that would be a great and inovative idea. School" at bounding box center [570, 205] width 230 height 239
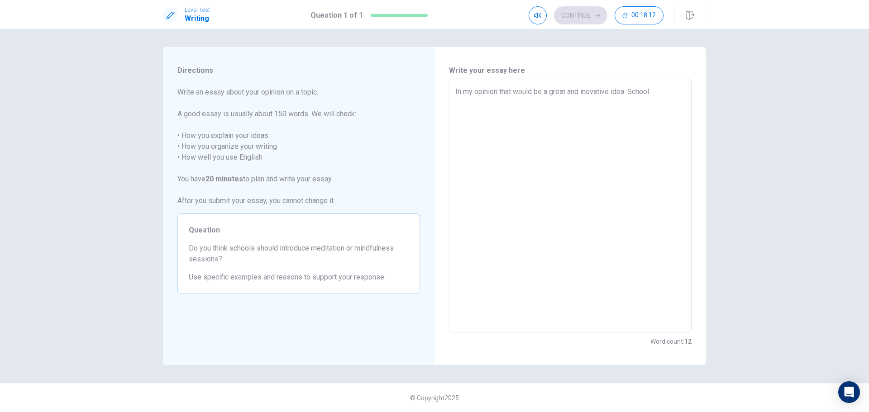
type textarea "In my opinion that would be a great and inovative idea. School"
type textarea "x"
type textarea "In my opinion that would be a great and inovative idea. School s"
type textarea "x"
type textarea "In my opinion that would be a great and inovative idea. School sh"
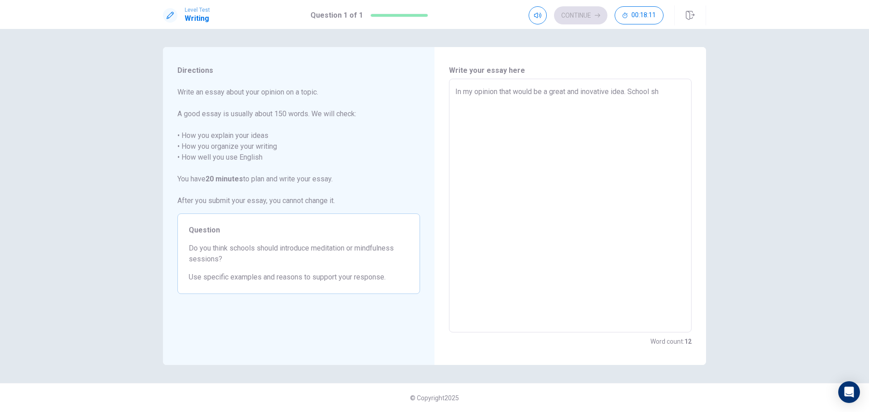
type textarea "x"
type textarea "In my opinion that would be a great and inovative idea. School sho"
type textarea "x"
type textarea "In my opinion that would be a great and inovative idea. School shou"
type textarea "x"
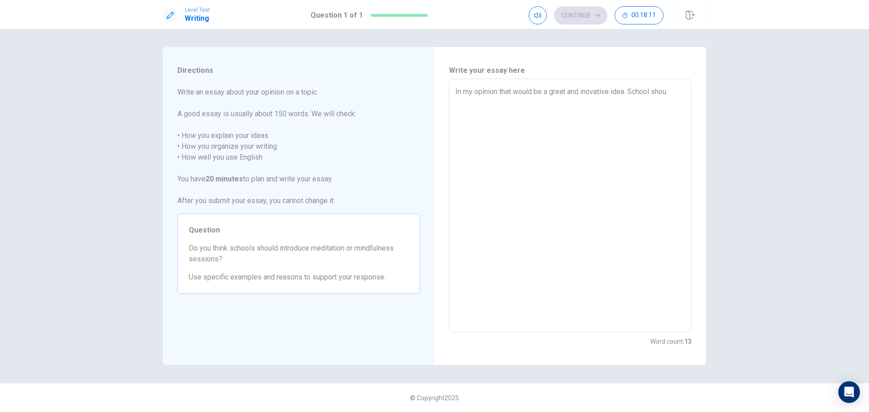
type textarea "In my opinion that would be a great and inovative idea. School shoul"
type textarea "x"
type textarea "In my opinion that would be a great and inovative idea. School should"
type textarea "x"
type textarea "In my opinion that would be a great and inovative idea. School should"
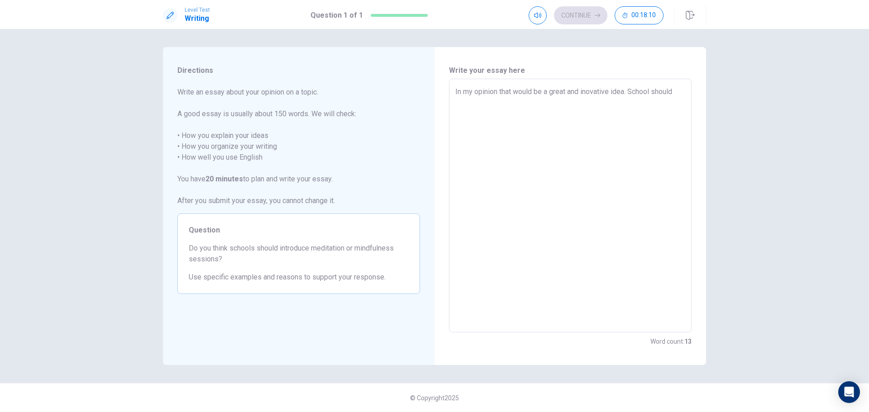
type textarea "x"
type textarea "In my opinion that would be a great and inovative idea. School should i"
type textarea "x"
type textarea "In my opinion that would be a great and inovative idea. School should in"
type textarea "x"
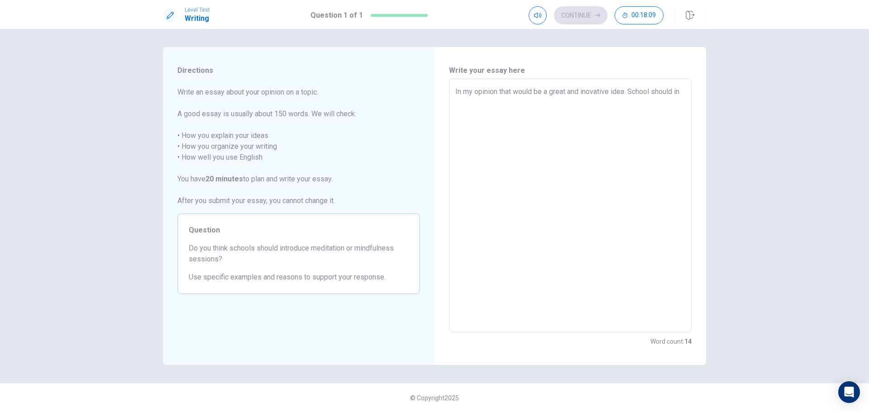
type textarea "In my opinion that would be a great and inovative idea. School should int"
type textarea "x"
type textarea "In my opinion that would be a great and inovative idea. School should intr"
type textarea "x"
type textarea "In my opinion that would be a great and inovative idea. School should intro"
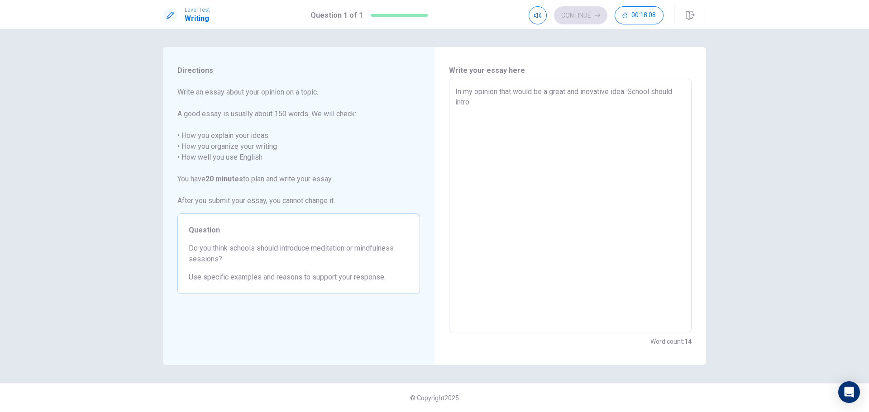
type textarea "x"
type textarea "In my opinion that would be a great and inovative idea. School should introd"
type textarea "x"
type textarea "In my opinion that would be a great and inovative idea. School should introdu"
type textarea "x"
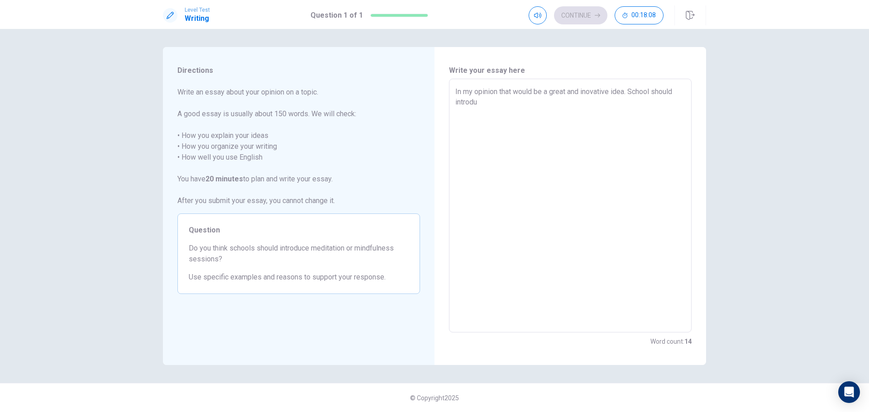
type textarea "In my opinion that would be a great and inovative idea. School should introduc"
type textarea "x"
type textarea "In my opinion that would be a great and inovative idea. School should introduce"
type textarea "x"
type textarea "In my opinion that would be a great and inovative idea. School should introduce"
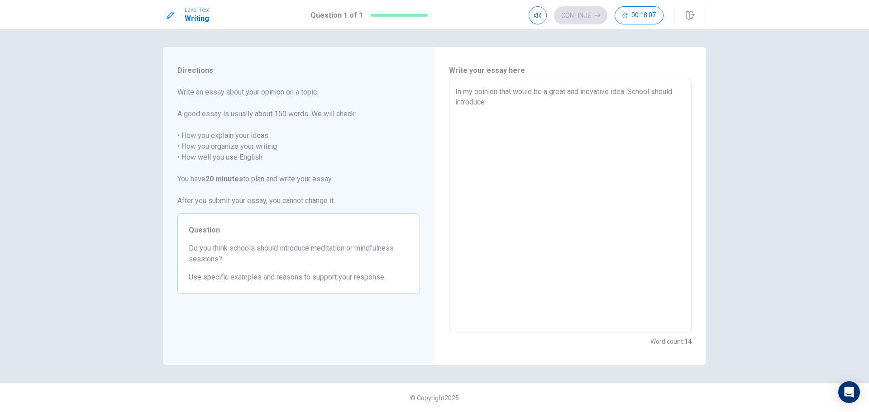
type textarea "x"
type textarea "In my opinion that would be a great and inovative idea. School should introduce…"
type textarea "x"
type textarea "In my opinion that would be a great and inovative idea. School should introduce…"
type textarea "x"
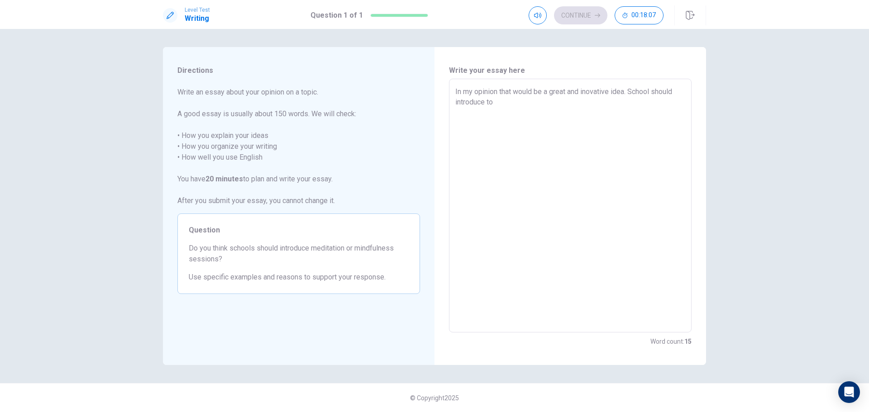
type textarea "In my opinion that would be a great and inovative idea. School should introduce…"
type textarea "x"
type textarea "In my opinion that would be a great and inovative idea. School should introduce…"
type textarea "x"
type textarea "In my opinion that would be a great and inovative idea. School should introduce…"
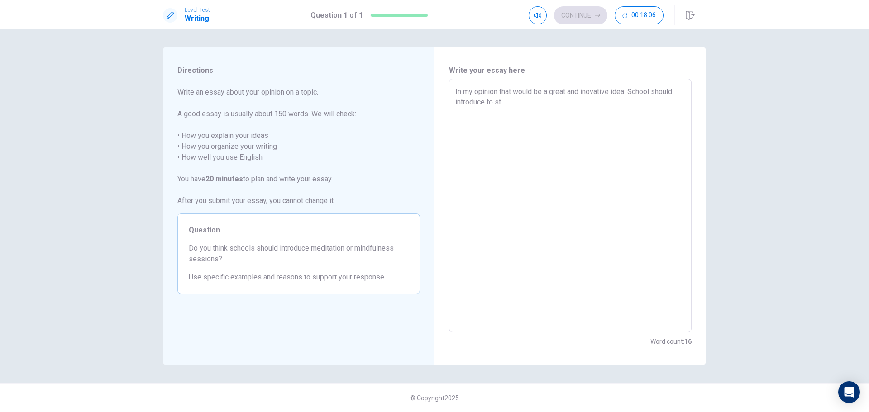
type textarea "x"
type textarea "In my opinion that would be a great and inovative idea. School should introduce…"
type textarea "x"
type textarea "In my opinion that would be a great and inovative idea. School should introduce…"
type textarea "x"
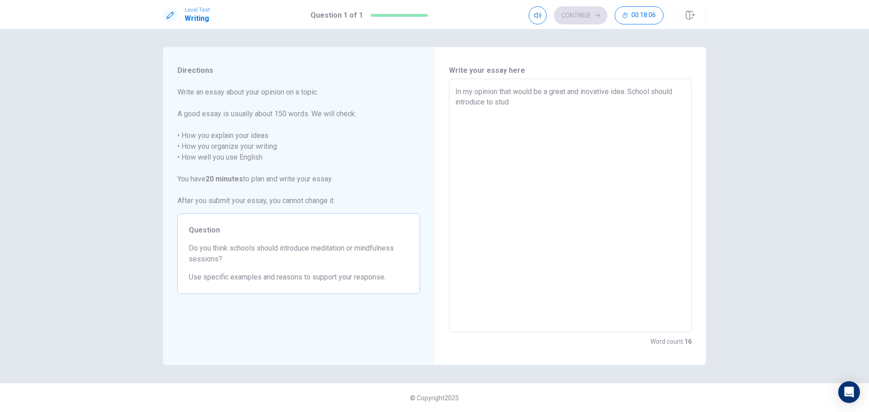
type textarea "In my opinion that would be a great and inovative idea. School should introduce…"
type textarea "x"
type textarea "In my opinion that would be a great and inovative idea. School should introduce…"
type textarea "x"
type textarea "In my opinion that would be a great and inovative idea. School should introduce…"
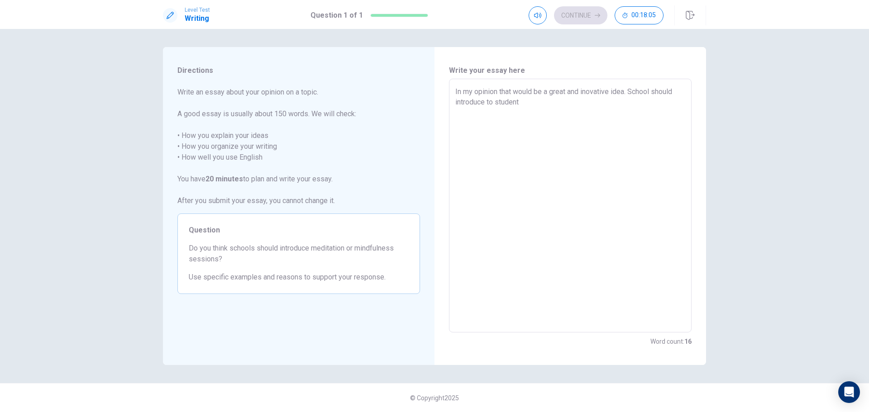
type textarea "x"
type textarea "In my opinion that would be a great and inovative idea. School should introduce…"
type textarea "x"
type textarea "In my opinion that would be a great and inovative idea. School should introduce…"
type textarea "x"
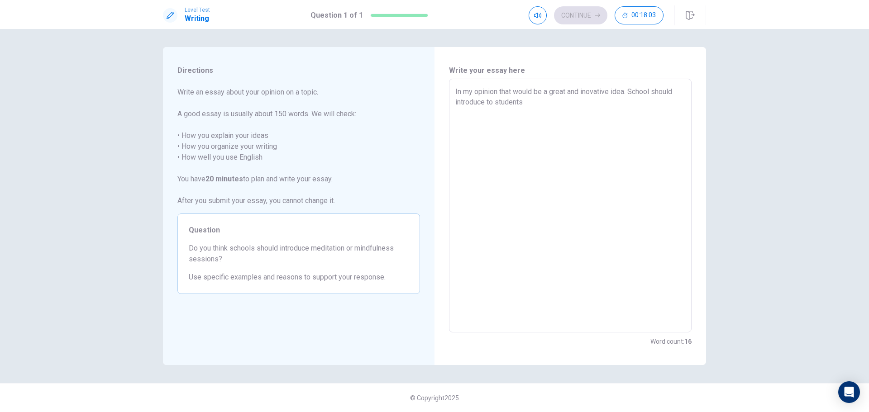
type textarea "In my opinion that would be a great and inovative idea. School should introduce…"
type textarea "x"
type textarea "In my opinion that would be a great and inovative idea. School should introduce…"
type textarea "x"
type textarea "In my opinion that would be a great and inovative idea. School should introduce…"
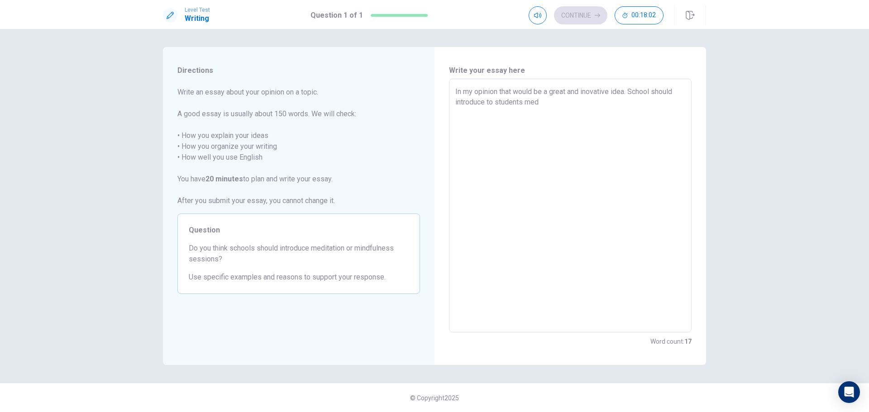
type textarea "x"
type textarea "In my opinion that would be a great and inovative idea. School should introduce…"
type textarea "x"
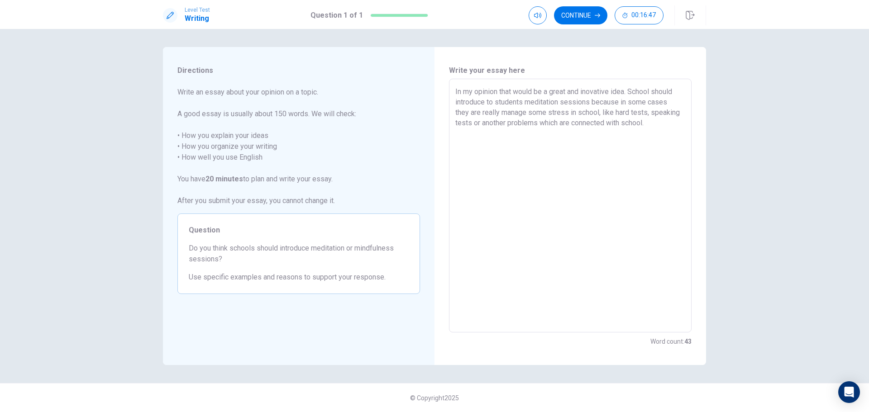
click at [655, 122] on textarea "In my opinion that would be a great and inovative idea. School should introduce…" at bounding box center [570, 205] width 230 height 239
click at [455, 134] on div "In my opinion that would be a great and inovative idea. School should introduce…" at bounding box center [570, 206] width 243 height 254
click at [456, 133] on textarea "In my opinion that would be a great and inovative idea. School should introduce…" at bounding box center [570, 205] width 230 height 239
click at [610, 157] on textarea "In my opinion that would be a great and inovative idea. School should introduce…" at bounding box center [570, 205] width 230 height 239
drag, startPoint x: 463, startPoint y: 167, endPoint x: 445, endPoint y: 167, distance: 18.6
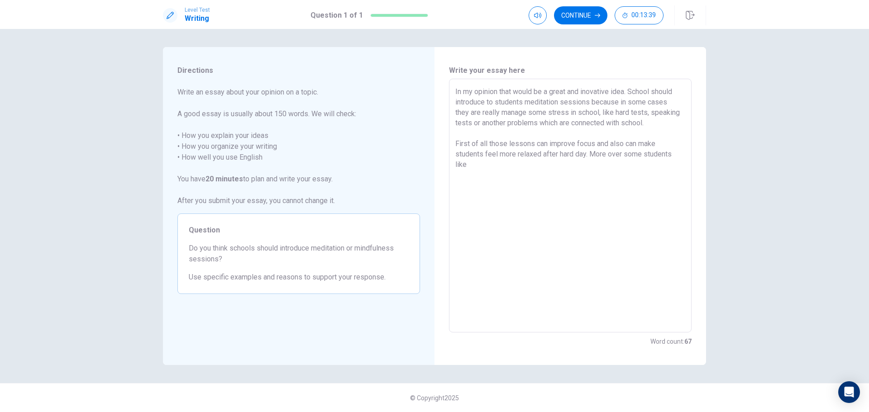
click at [445, 167] on div "Write your essay here In my opinion that would be a great and inovative idea. S…" at bounding box center [571, 206] width 272 height 318
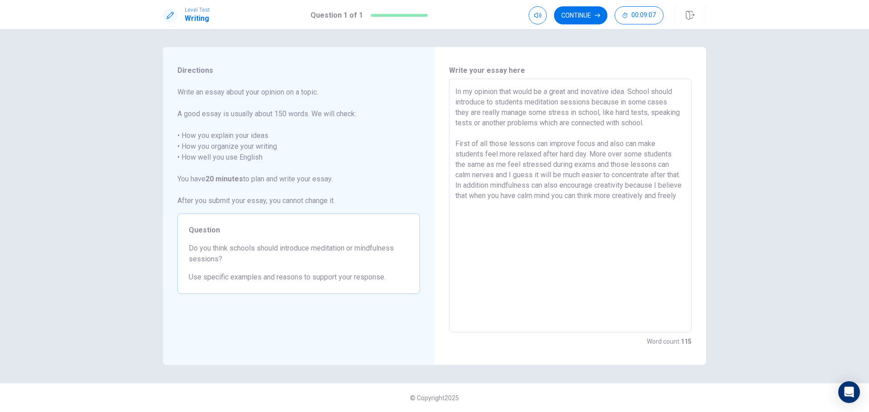
click at [468, 216] on textarea "In my opinion that would be a great and inovative idea. School should introduce…" at bounding box center [570, 205] width 230 height 239
click at [519, 221] on textarea "In my opinion that would be a great and inovative idea. School should introduce…" at bounding box center [570, 205] width 230 height 239
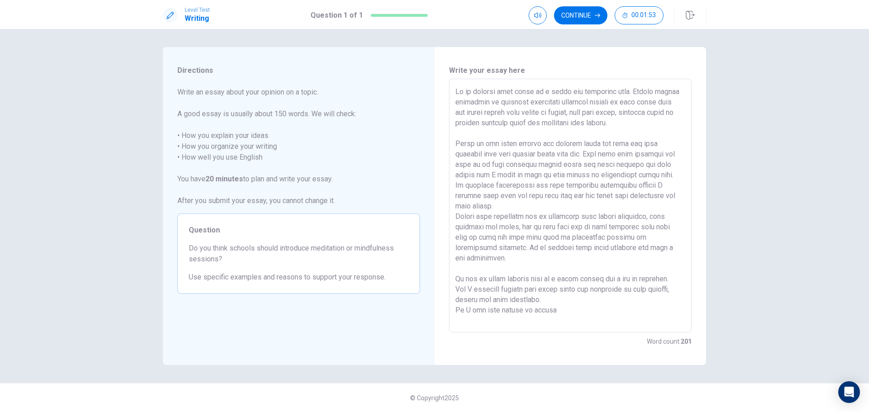
scroll to position [11, 0]
drag, startPoint x: 526, startPoint y: 321, endPoint x: 480, endPoint y: 321, distance: 45.7
click at [480, 321] on textarea at bounding box center [570, 205] width 230 height 239
click at [561, 322] on textarea at bounding box center [570, 205] width 230 height 239
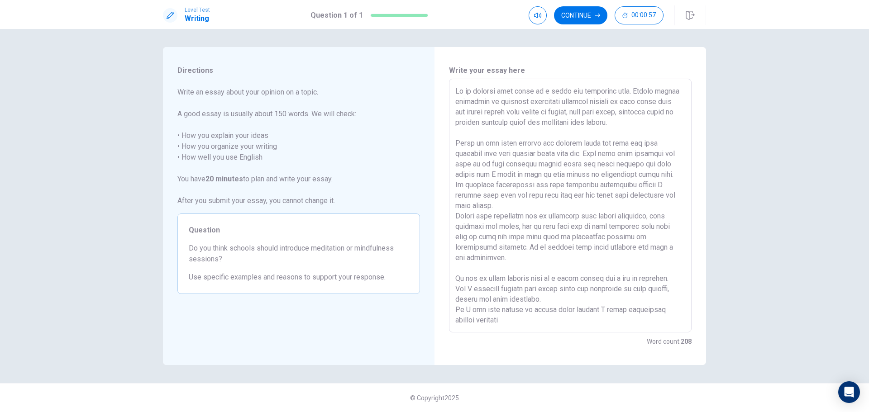
click at [621, 314] on textarea at bounding box center [570, 205] width 230 height 239
click at [625, 311] on textarea at bounding box center [570, 205] width 230 height 239
click at [656, 311] on textarea at bounding box center [570, 205] width 230 height 239
click at [517, 324] on textarea at bounding box center [570, 205] width 230 height 239
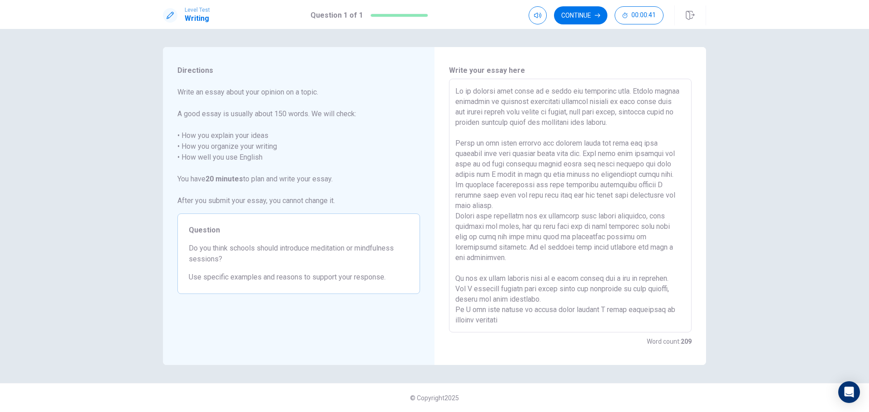
drag, startPoint x: 497, startPoint y: 319, endPoint x: 457, endPoint y: 316, distance: 39.5
click at [457, 316] on textarea at bounding box center [570, 205] width 230 height 239
click at [596, 18] on button "Continue" at bounding box center [580, 15] width 53 height 18
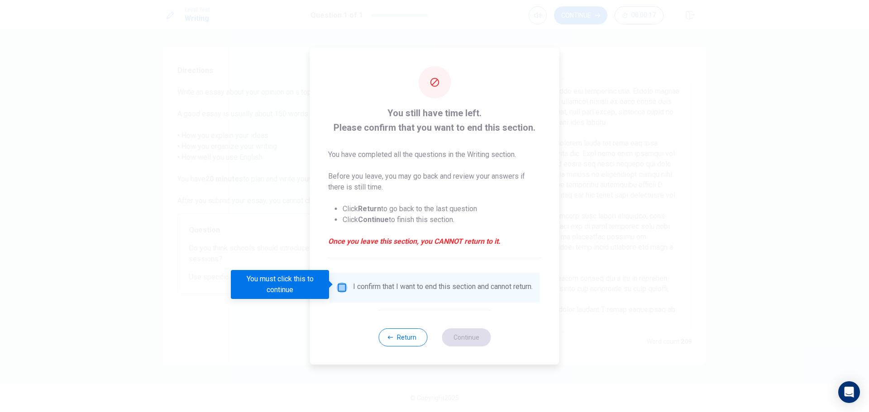
click at [341, 282] on input "You must click this to continue" at bounding box center [342, 287] width 11 height 11
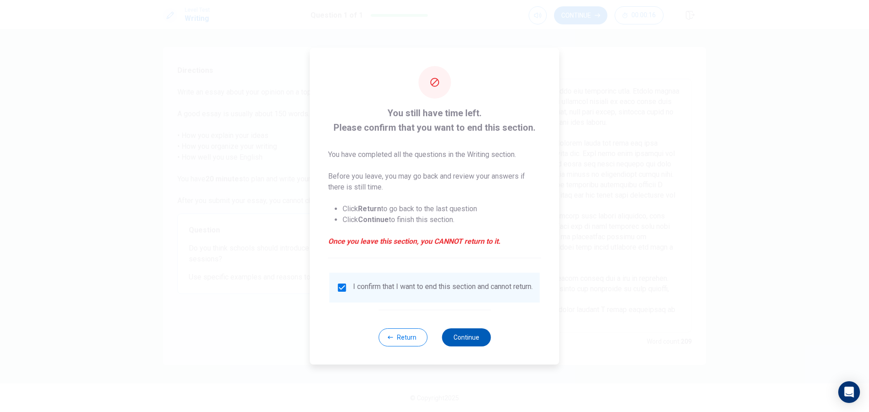
click at [475, 347] on button "Continue" at bounding box center [466, 338] width 49 height 18
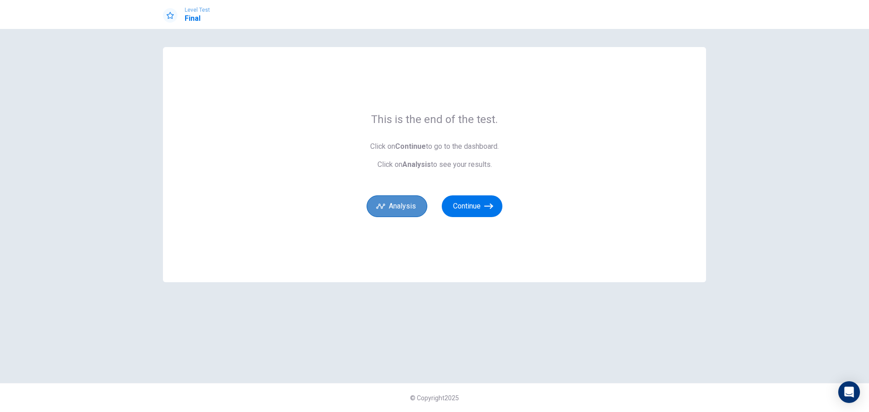
click at [415, 210] on button "Analysis" at bounding box center [397, 207] width 61 height 22
